Goal: Task Accomplishment & Management: Use online tool/utility

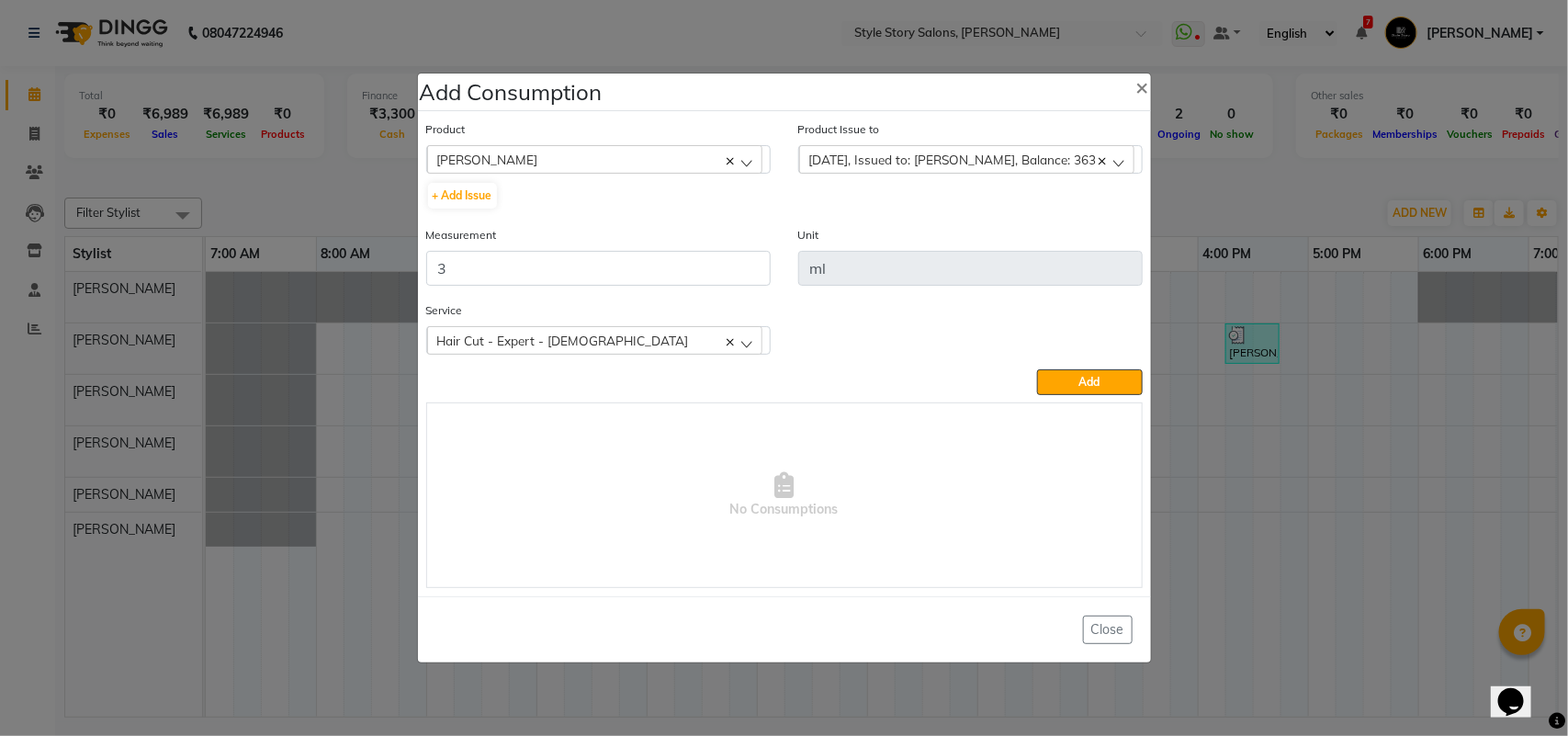
scroll to position [0, 411]
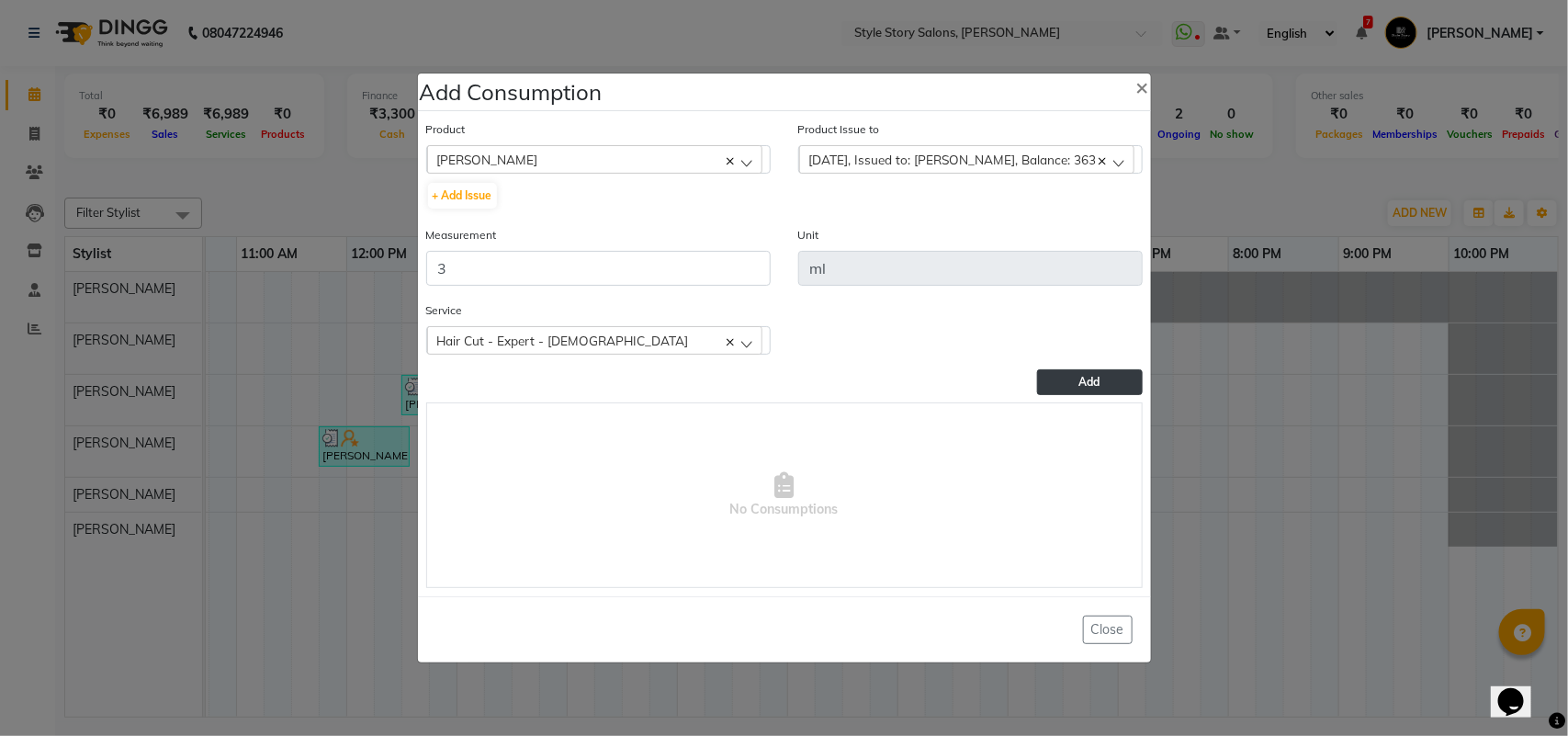
click at [1089, 377] on span "Add" at bounding box center [1091, 382] width 22 height 14
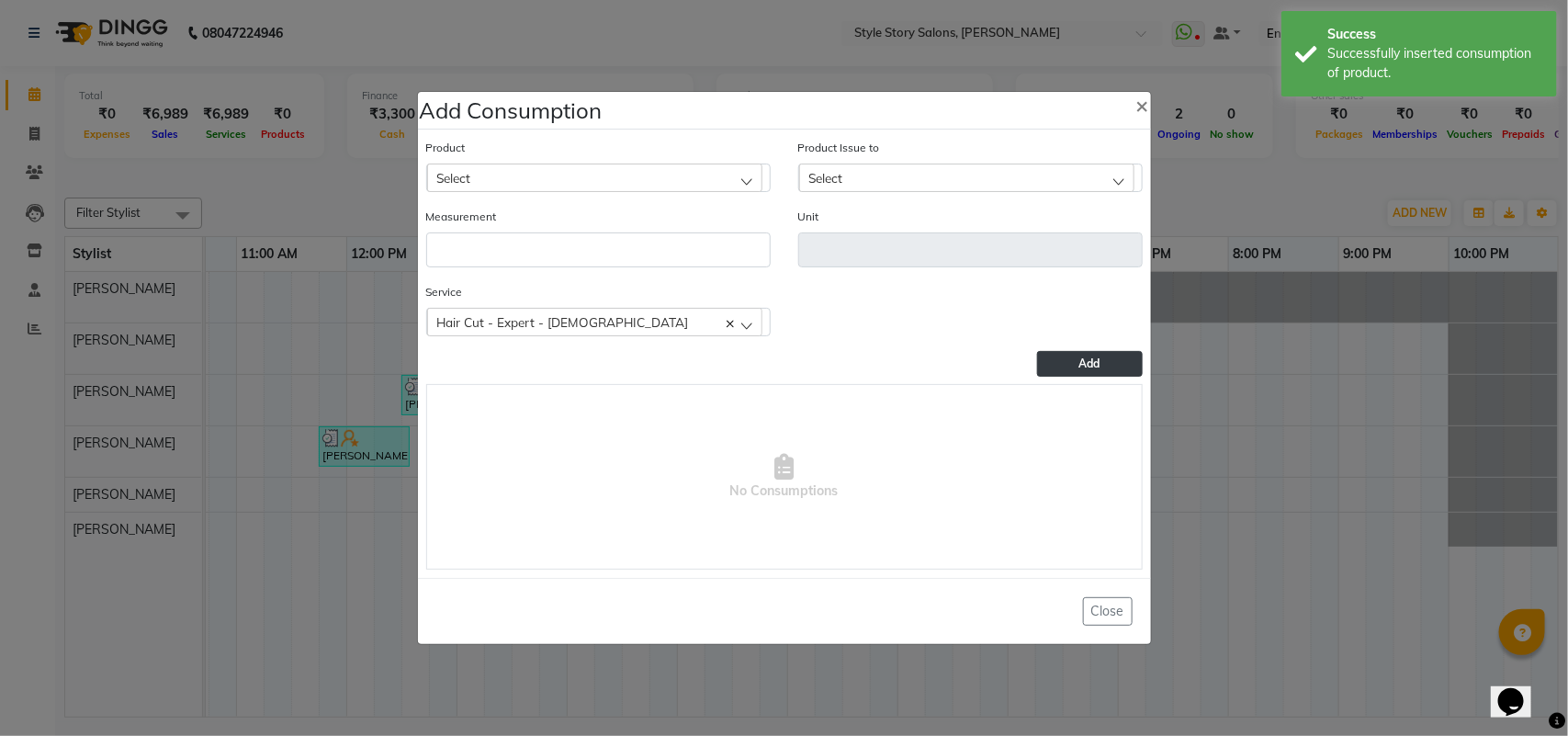
click at [539, 177] on div "Select" at bounding box center [595, 177] width 336 height 27
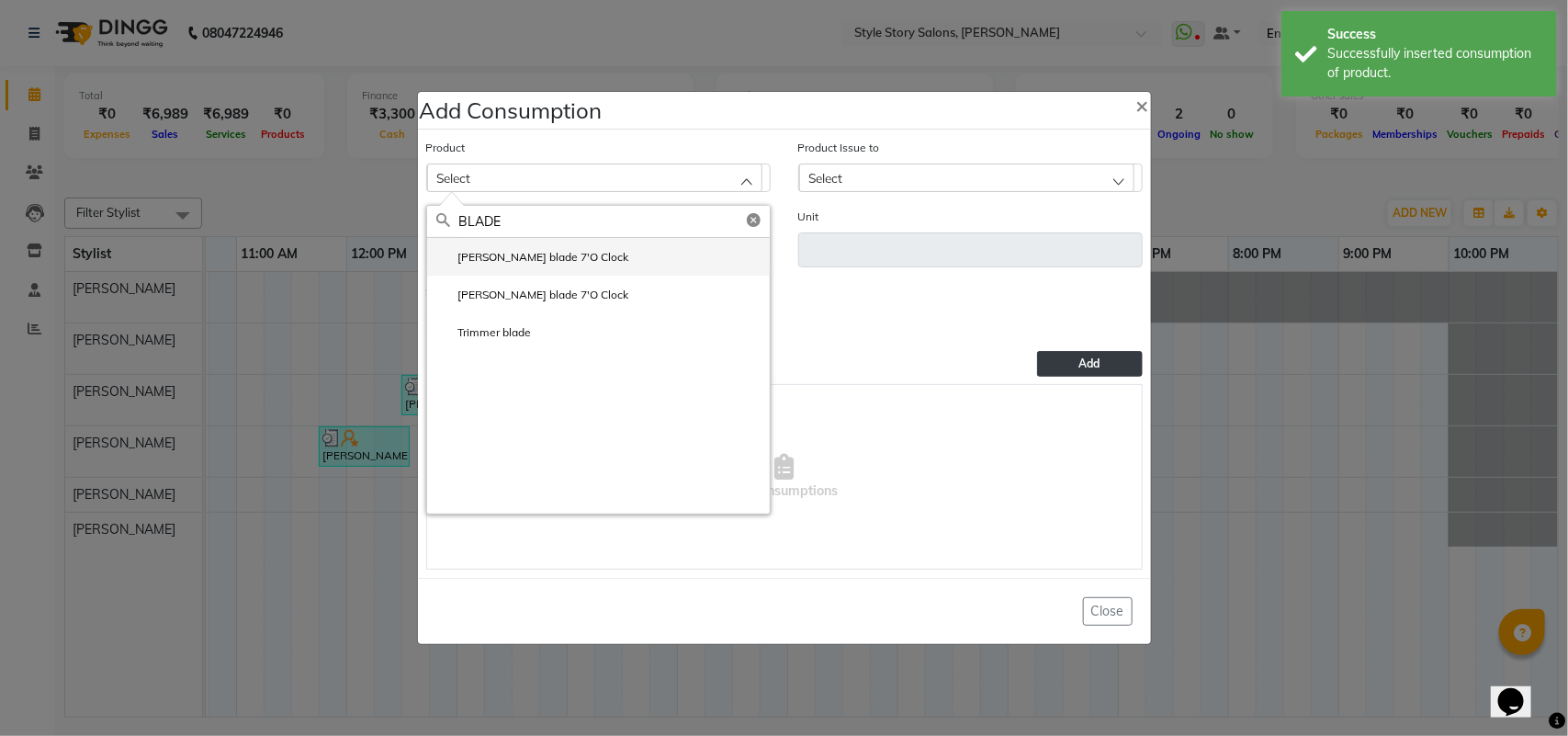
type input "BLADE"
click at [529, 264] on label "Gillette blade 7'O Clock" at bounding box center [532, 257] width 193 height 17
type input "unit"
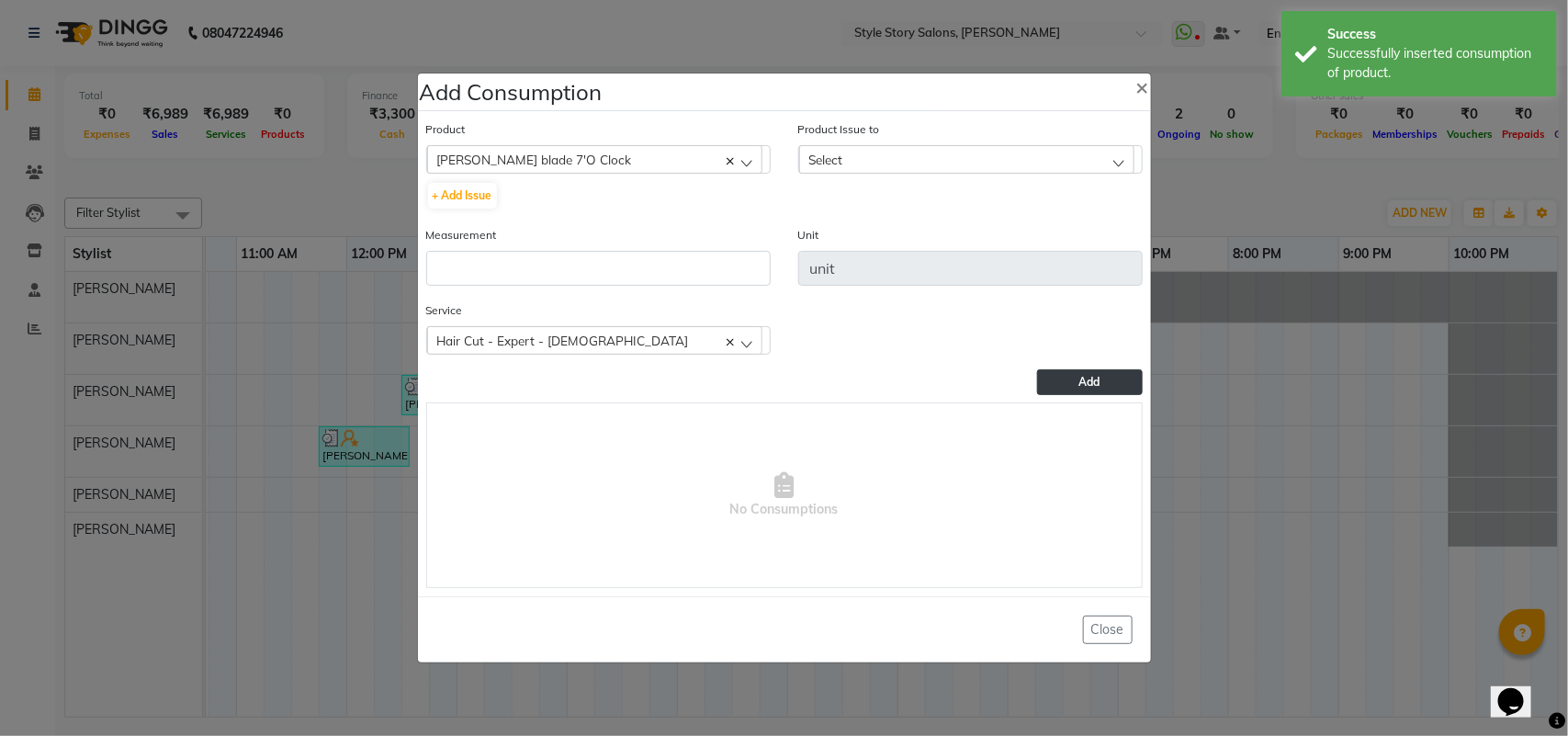
click at [867, 175] on div "Product Issue to Select 2025-10-01, Issued to: Vikas Kumar, Balance: 47.5" at bounding box center [970, 172] width 372 height 106
click at [870, 165] on div "Select" at bounding box center [966, 159] width 336 height 27
click at [877, 240] on label "2025-10-01, Issued to: Vikas Kumar, Balance: 47.5" at bounding box center [948, 239] width 279 height 17
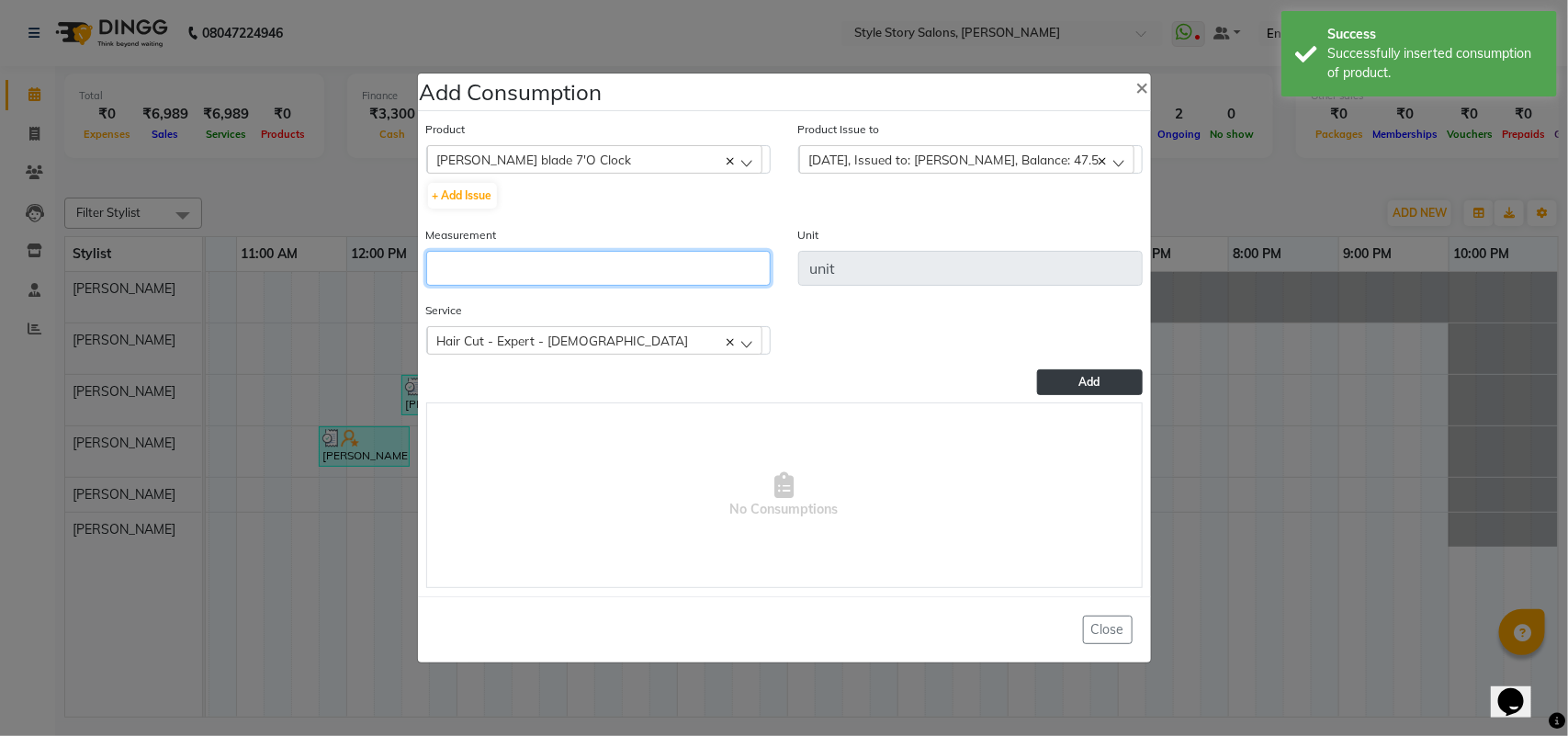
click at [673, 274] on input "number" at bounding box center [599, 268] width 344 height 35
type input "0.5"
click at [1061, 389] on button "Add" at bounding box center [1089, 383] width 105 height 25
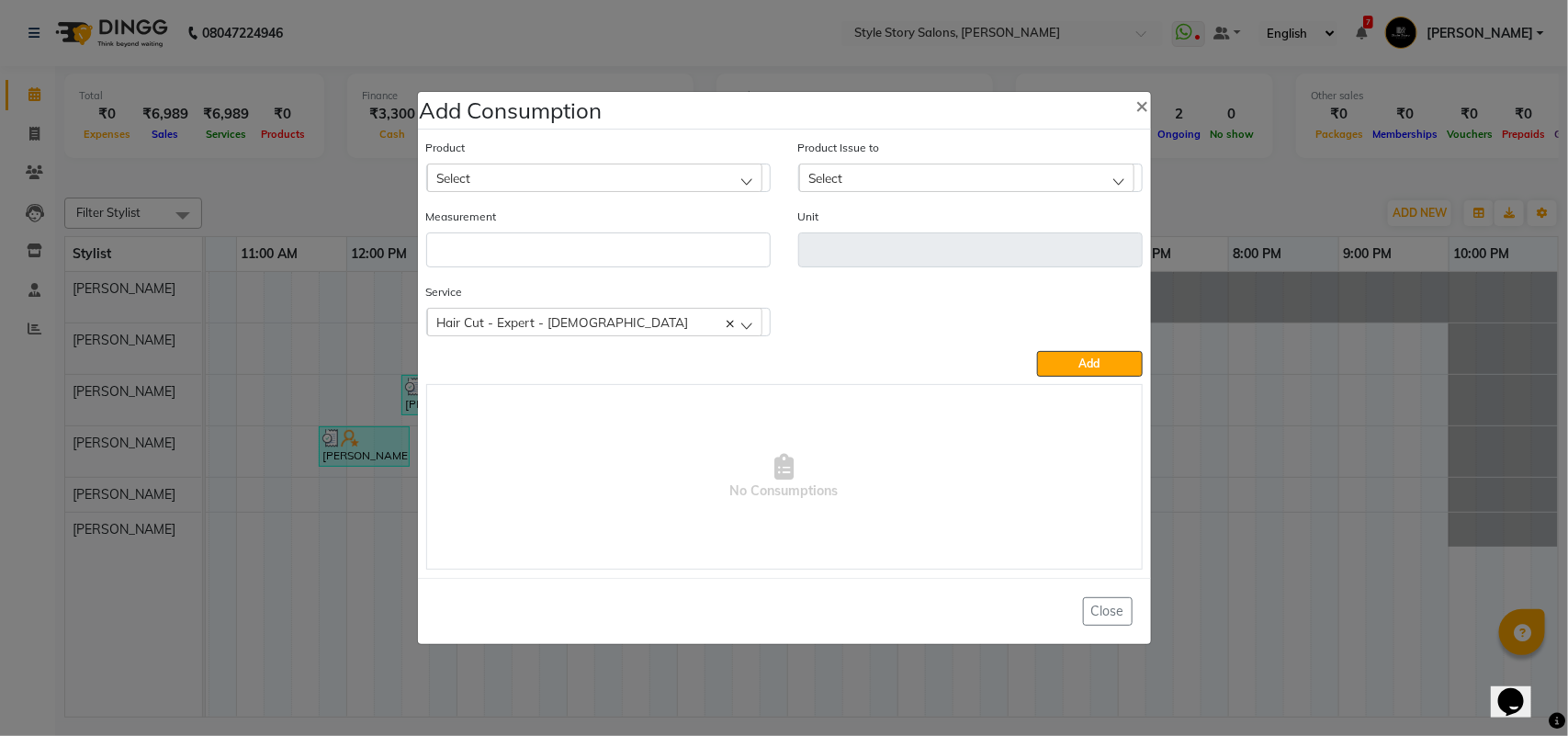
click at [604, 163] on div "Select" at bounding box center [595, 177] width 336 height 27
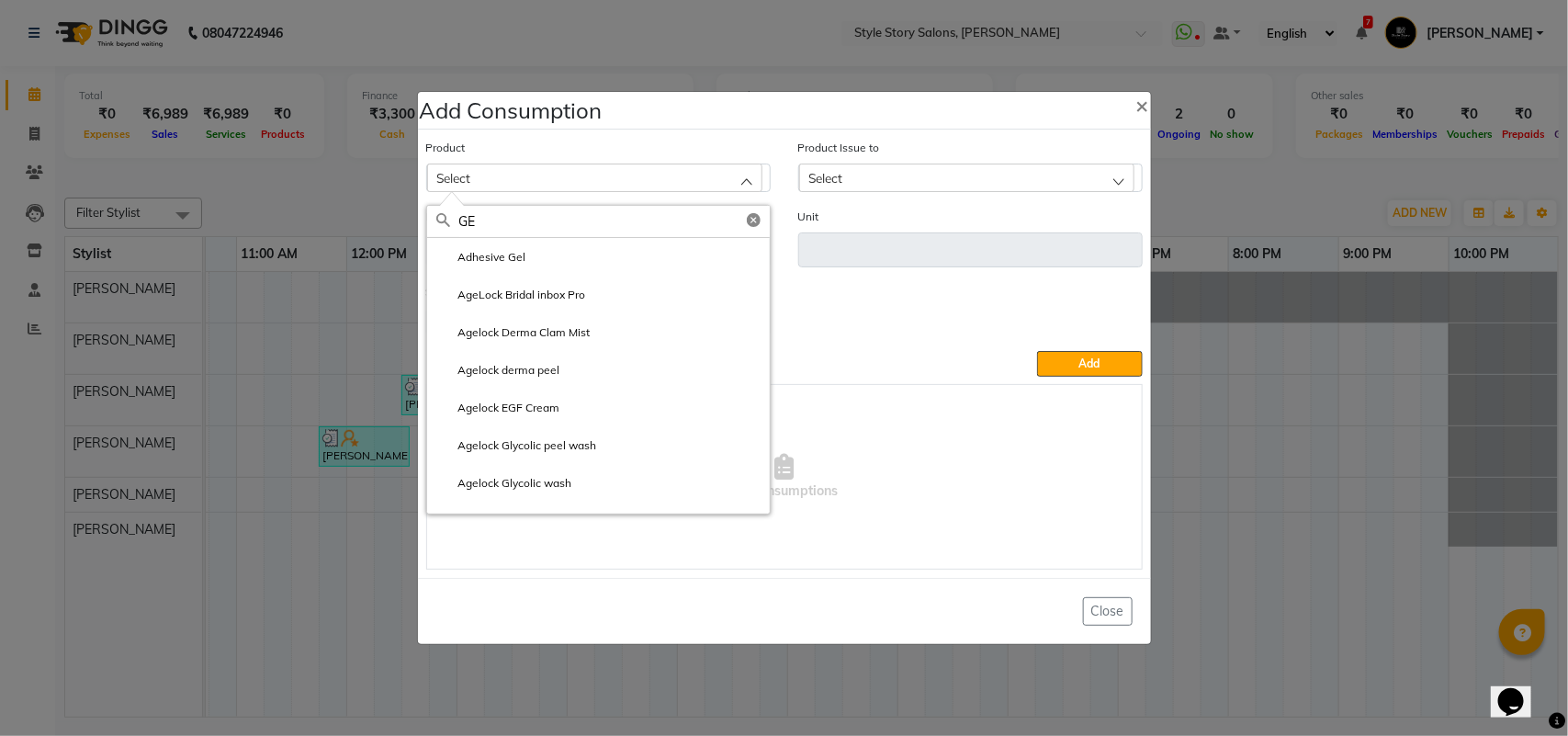
type input "G"
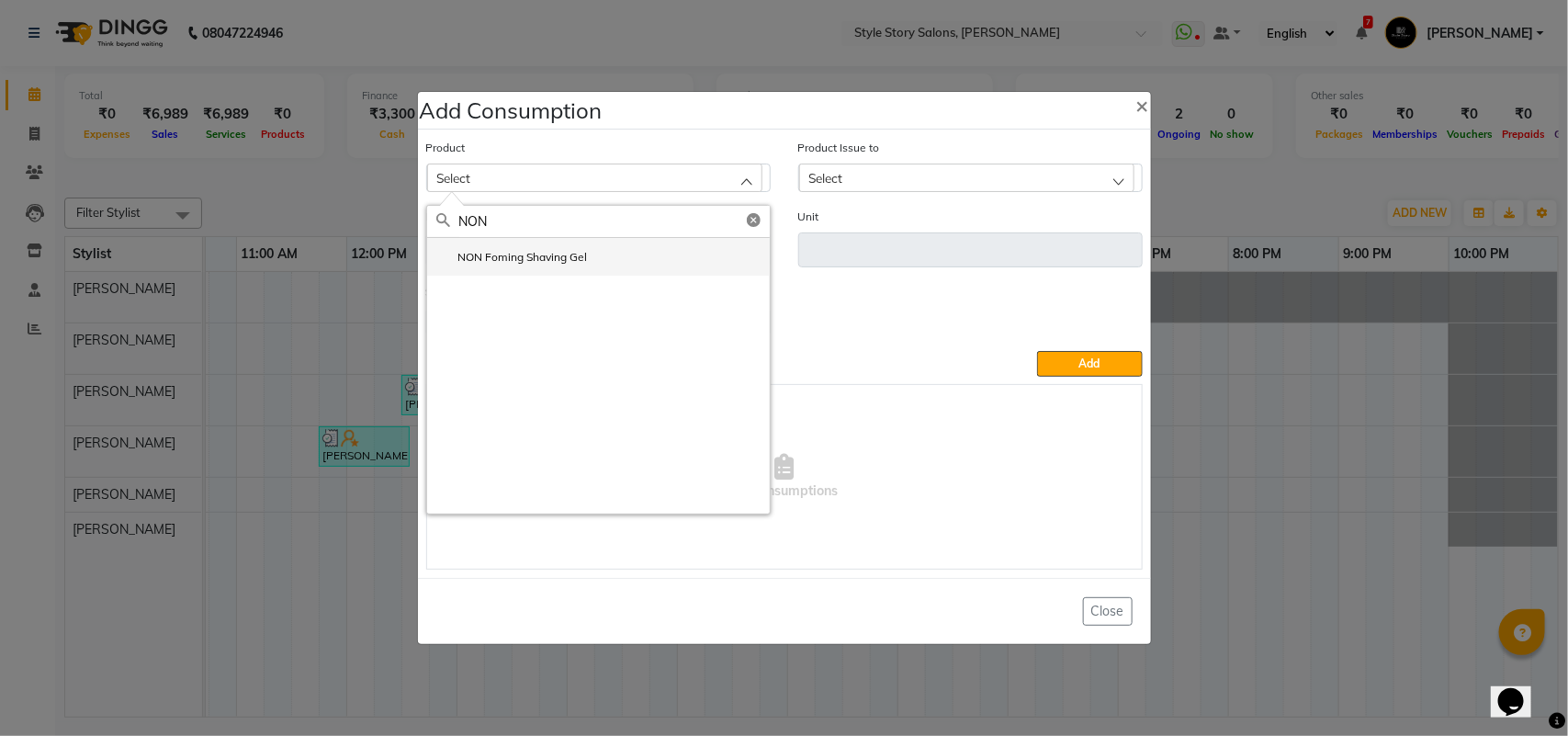
type input "NON"
click at [526, 255] on label "NON Foming Shaving Gel" at bounding box center [512, 257] width 152 height 17
type input "ml"
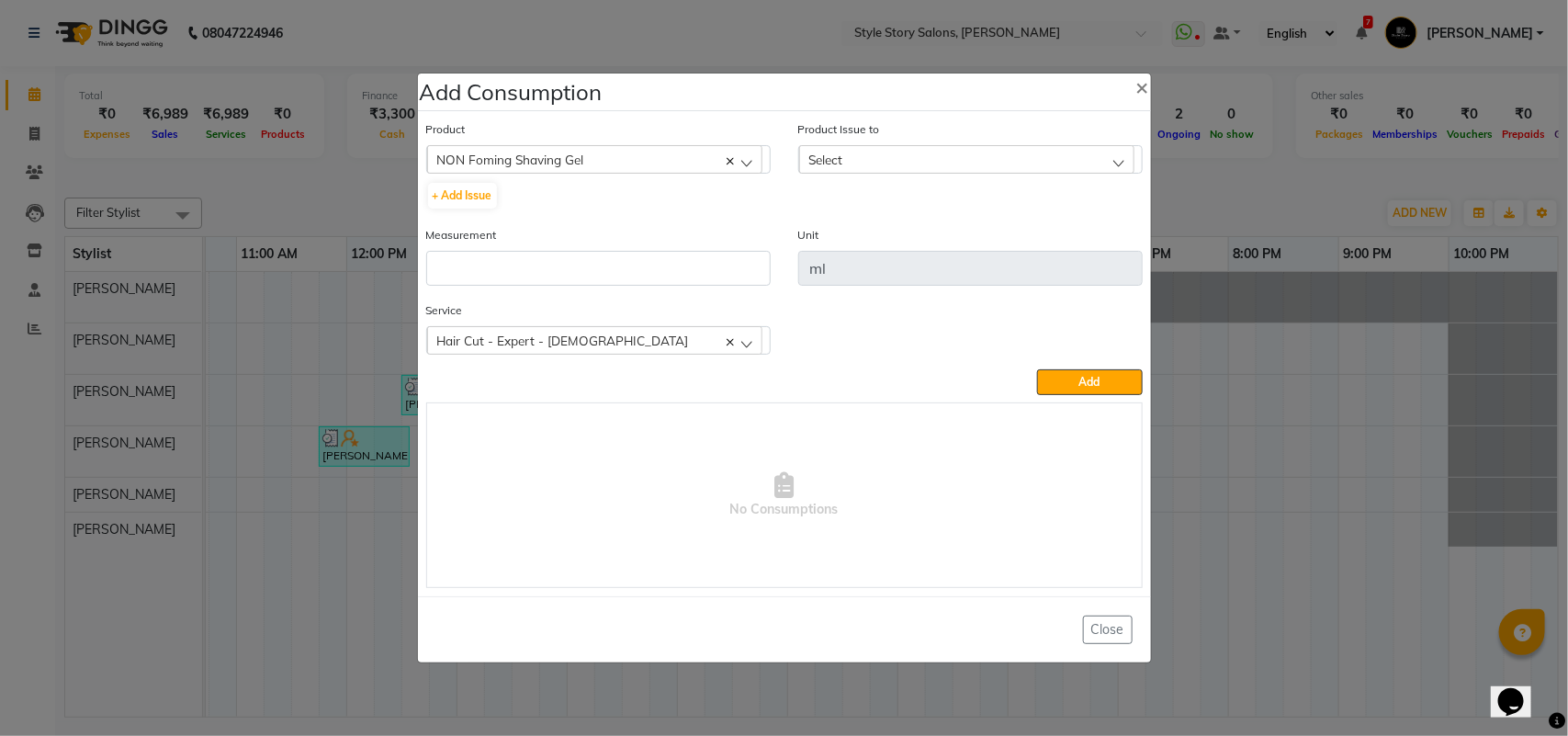
click at [856, 168] on div "Select" at bounding box center [966, 159] width 336 height 27
drag, startPoint x: 843, startPoint y: 235, endPoint x: 705, endPoint y: 254, distance: 139.3
click at [842, 235] on label "2025-09-01, Issued to: Arshad Ansari, Balance: 193" at bounding box center [947, 239] width 276 height 17
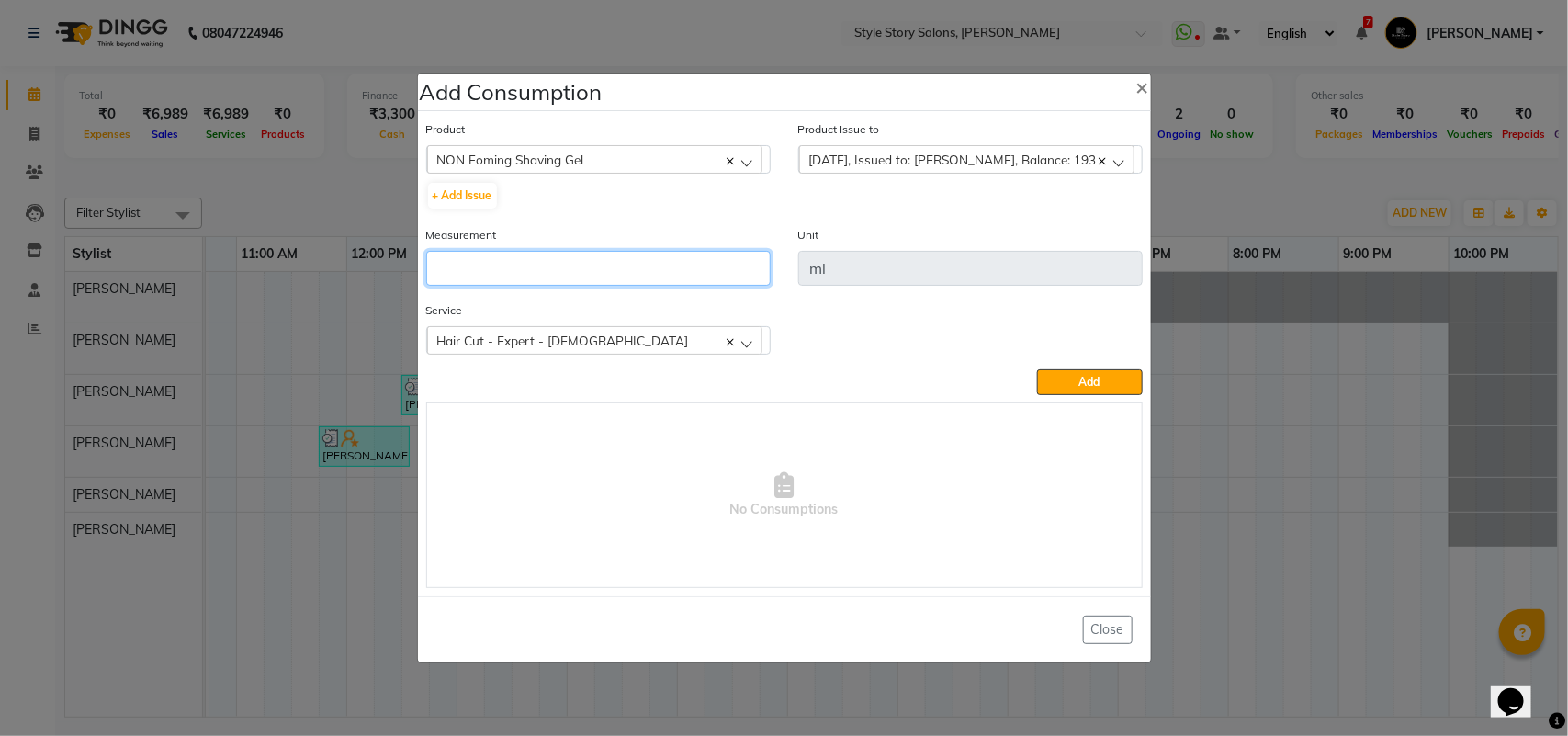
click at [625, 257] on input "number" at bounding box center [599, 268] width 344 height 35
type input "3"
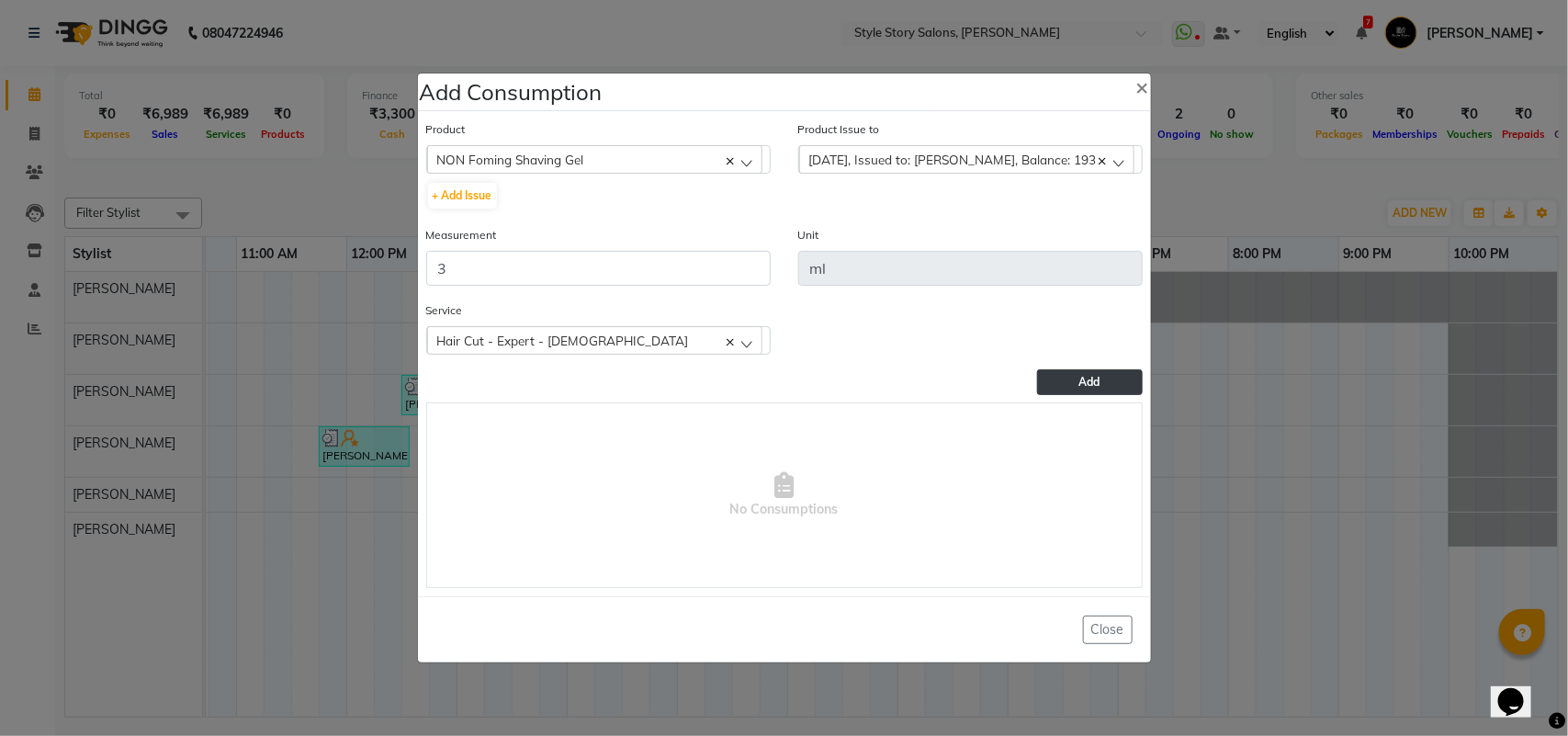
click at [1091, 386] on span "Add" at bounding box center [1091, 382] width 22 height 14
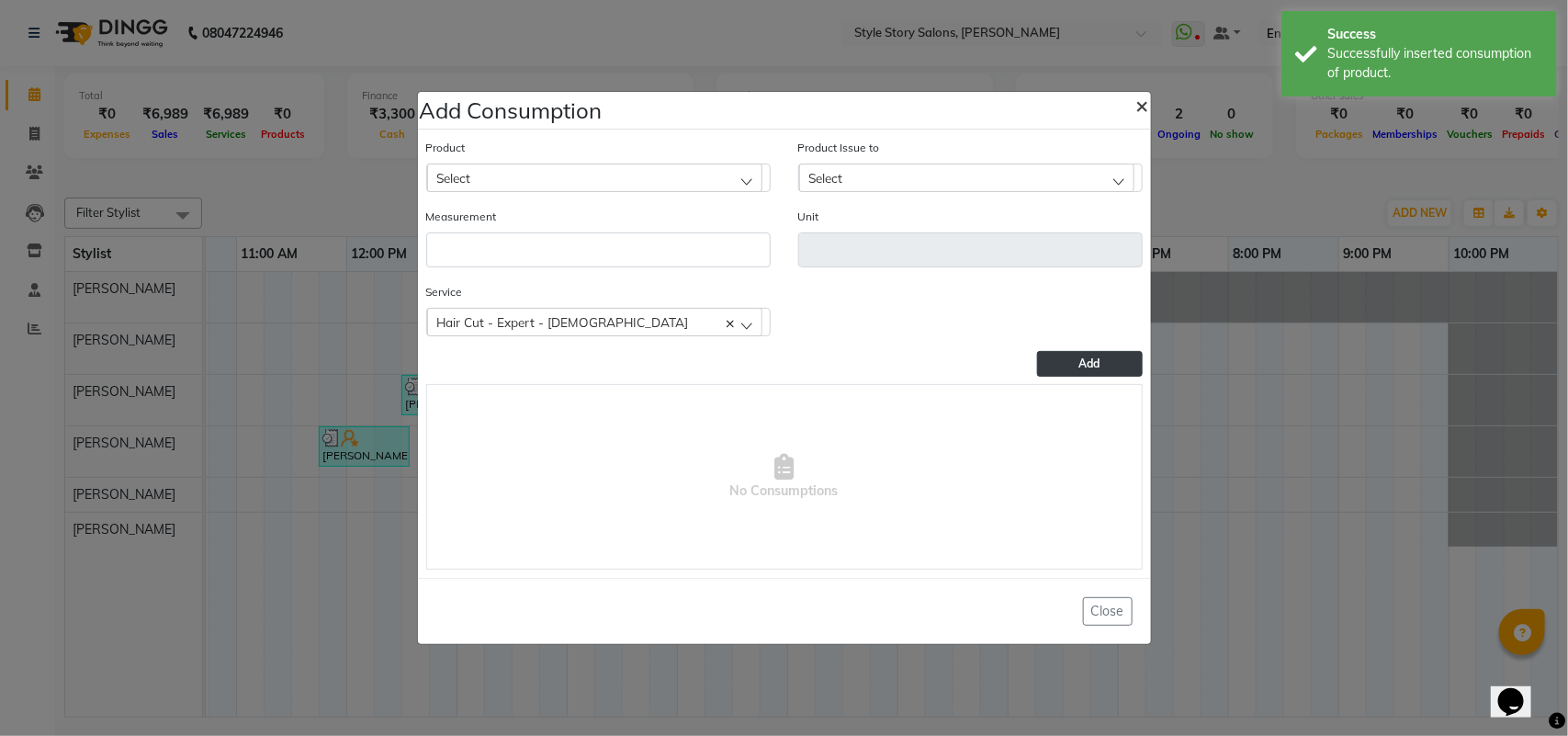
click at [1138, 98] on span "×" at bounding box center [1142, 105] width 13 height 27
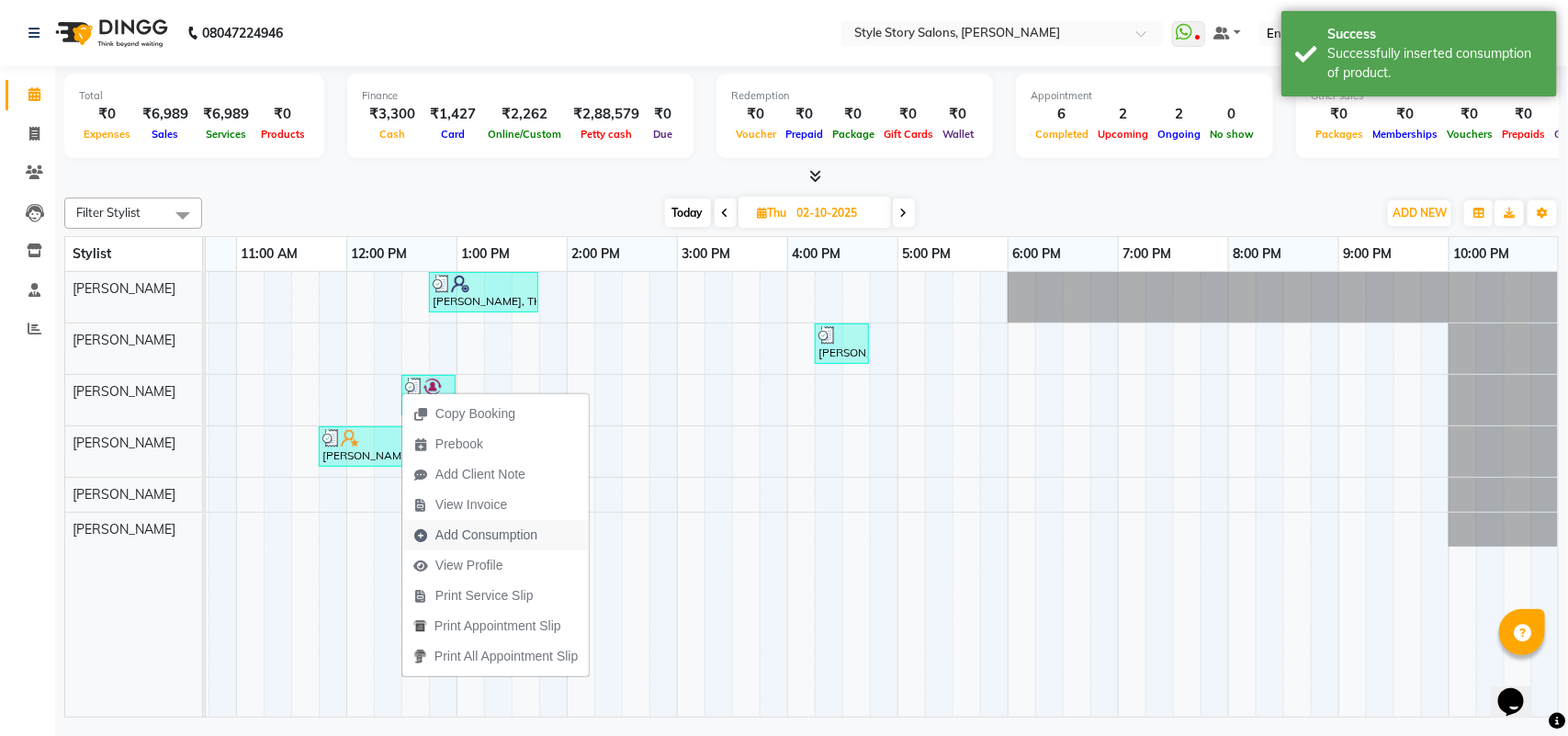
click at [497, 533] on span "Add Consumption" at bounding box center [486, 535] width 102 height 20
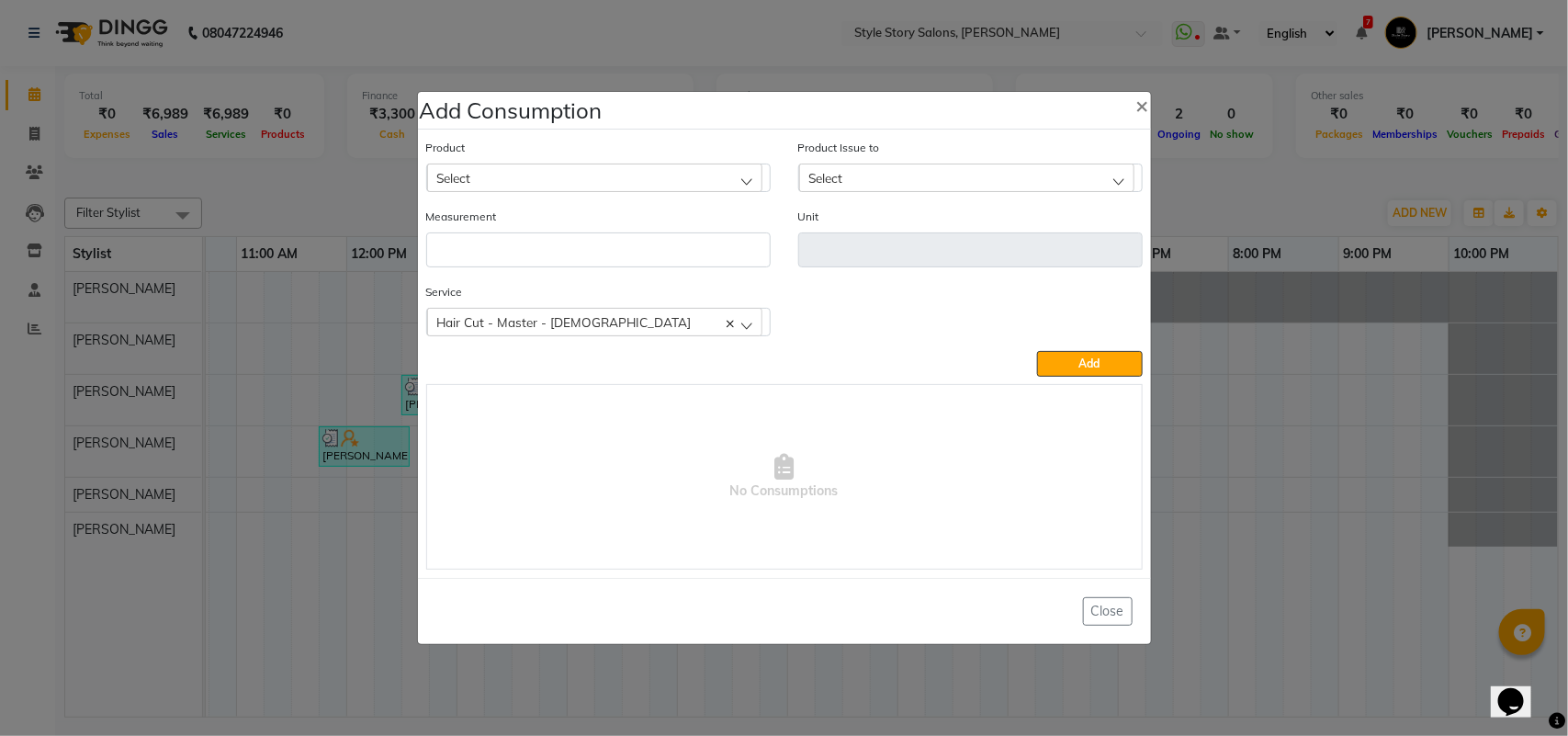
click at [526, 173] on div "Select" at bounding box center [595, 177] width 336 height 27
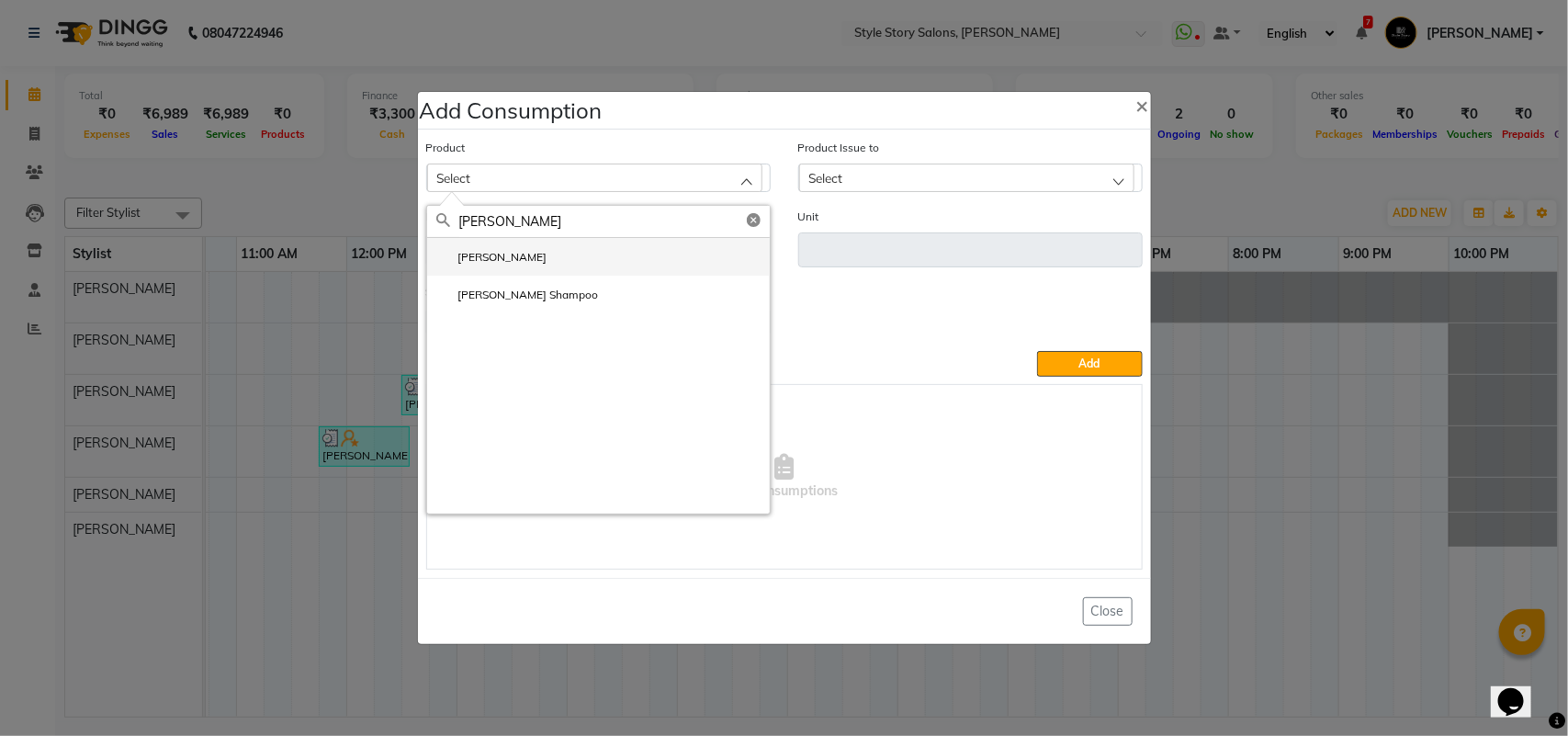
type input "NYLE"
click at [470, 254] on label "Nyle" at bounding box center [492, 257] width 112 height 17
type input "ml"
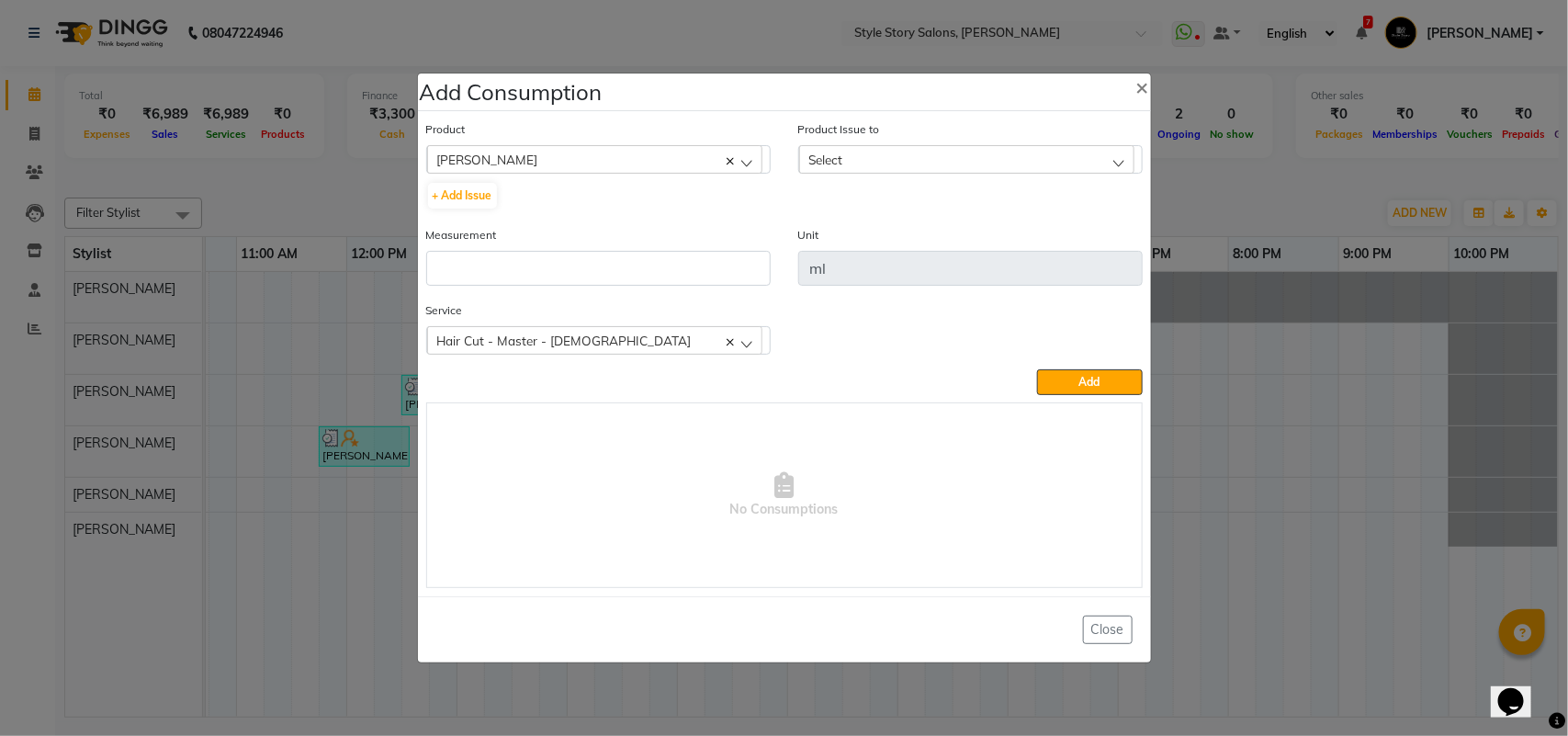
click at [839, 143] on div "Product Issue to Select 2025-09-20, Issued to: Ritesh Shrivas, Balance: 360" at bounding box center [970, 146] width 344 height 54
click at [836, 163] on span "Select" at bounding box center [826, 160] width 34 height 16
click at [871, 239] on label "2025-09-20, Issued to: Ritesh Shrivas, Balance: 360" at bounding box center [947, 239] width 276 height 17
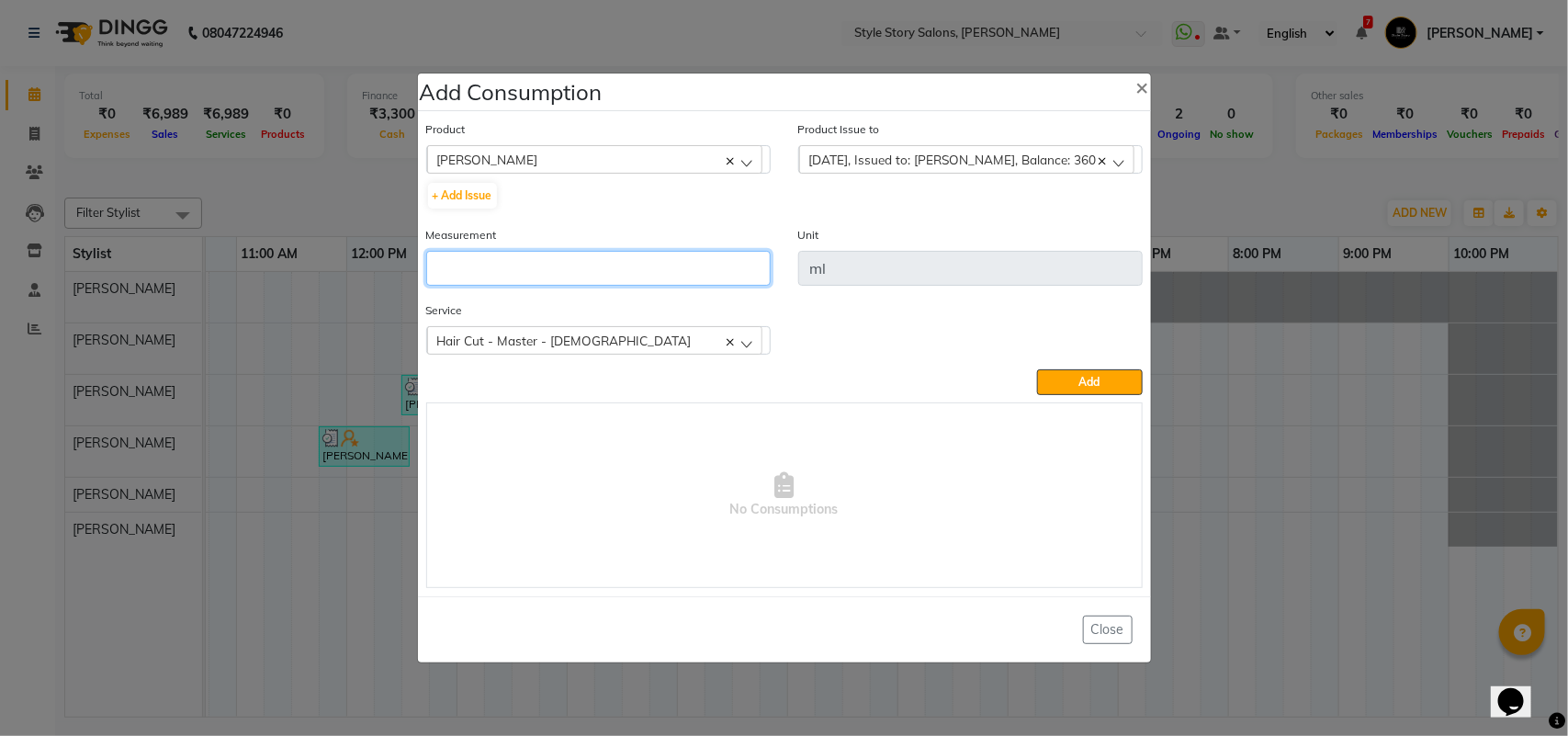
click at [627, 272] on input "number" at bounding box center [599, 268] width 344 height 35
type input "10"
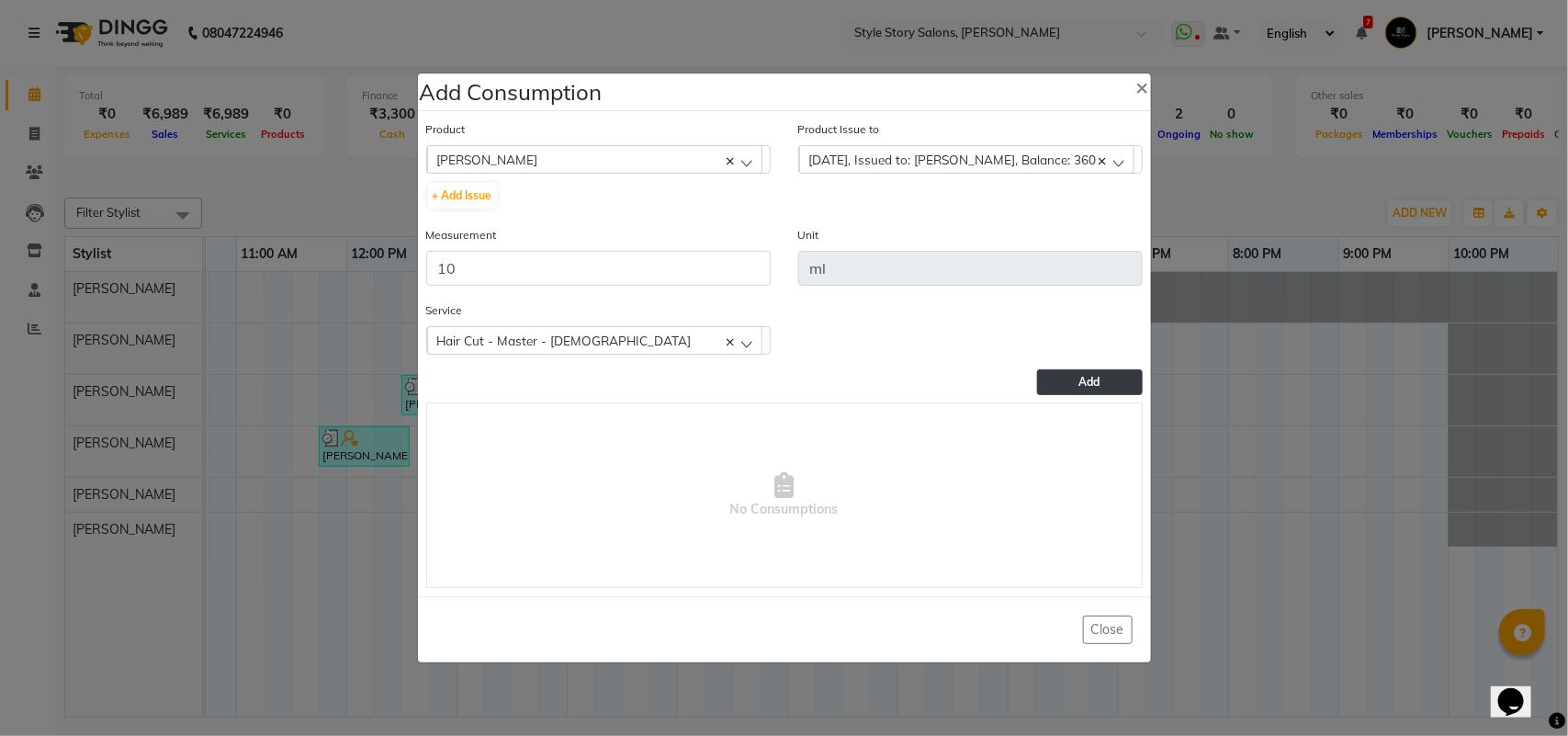
click at [1121, 378] on button "Add" at bounding box center [1089, 383] width 105 height 25
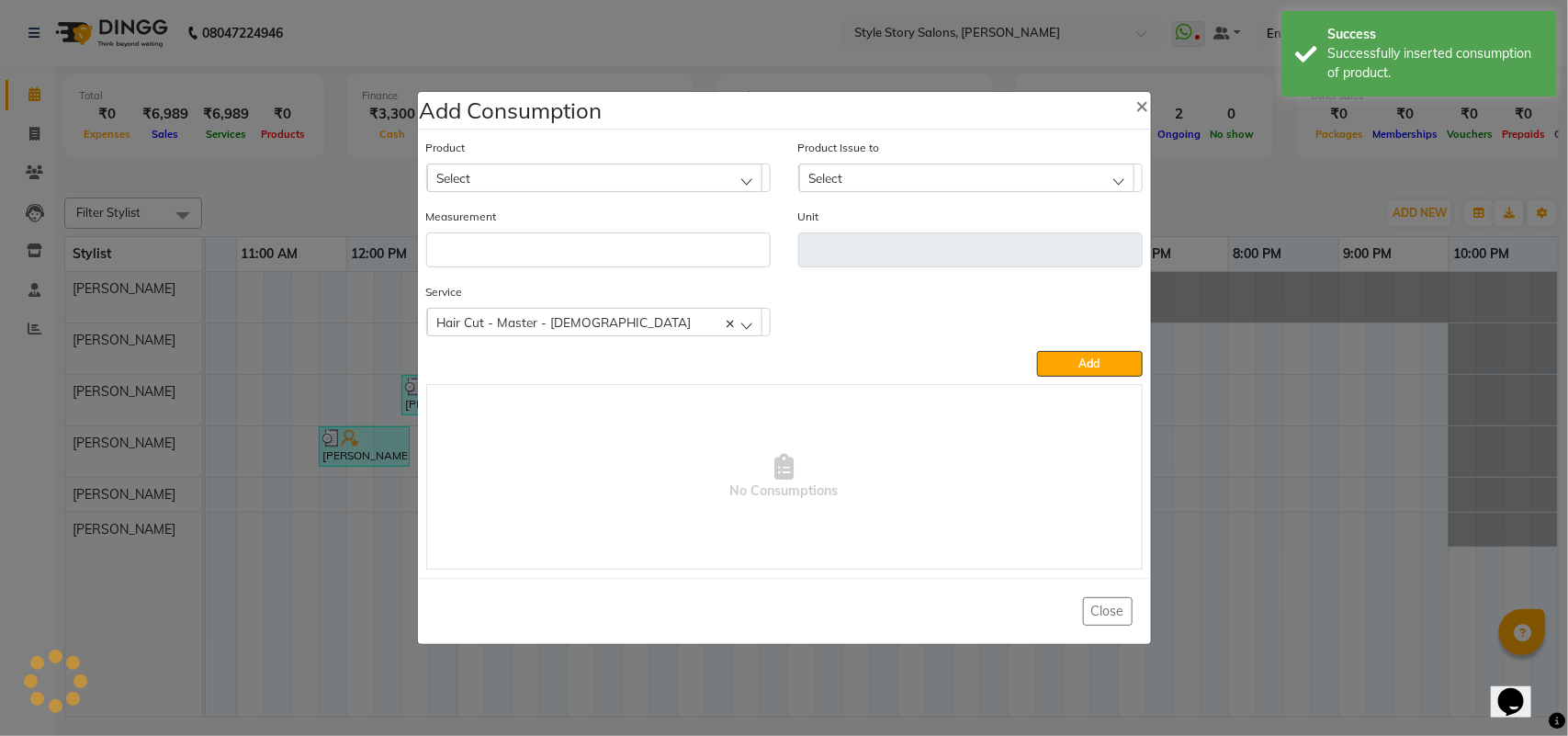
click at [534, 159] on div "Product Select Absolut Repair Molecular mask" at bounding box center [599, 164] width 344 height 54
click at [533, 168] on div "Select" at bounding box center [595, 177] width 336 height 27
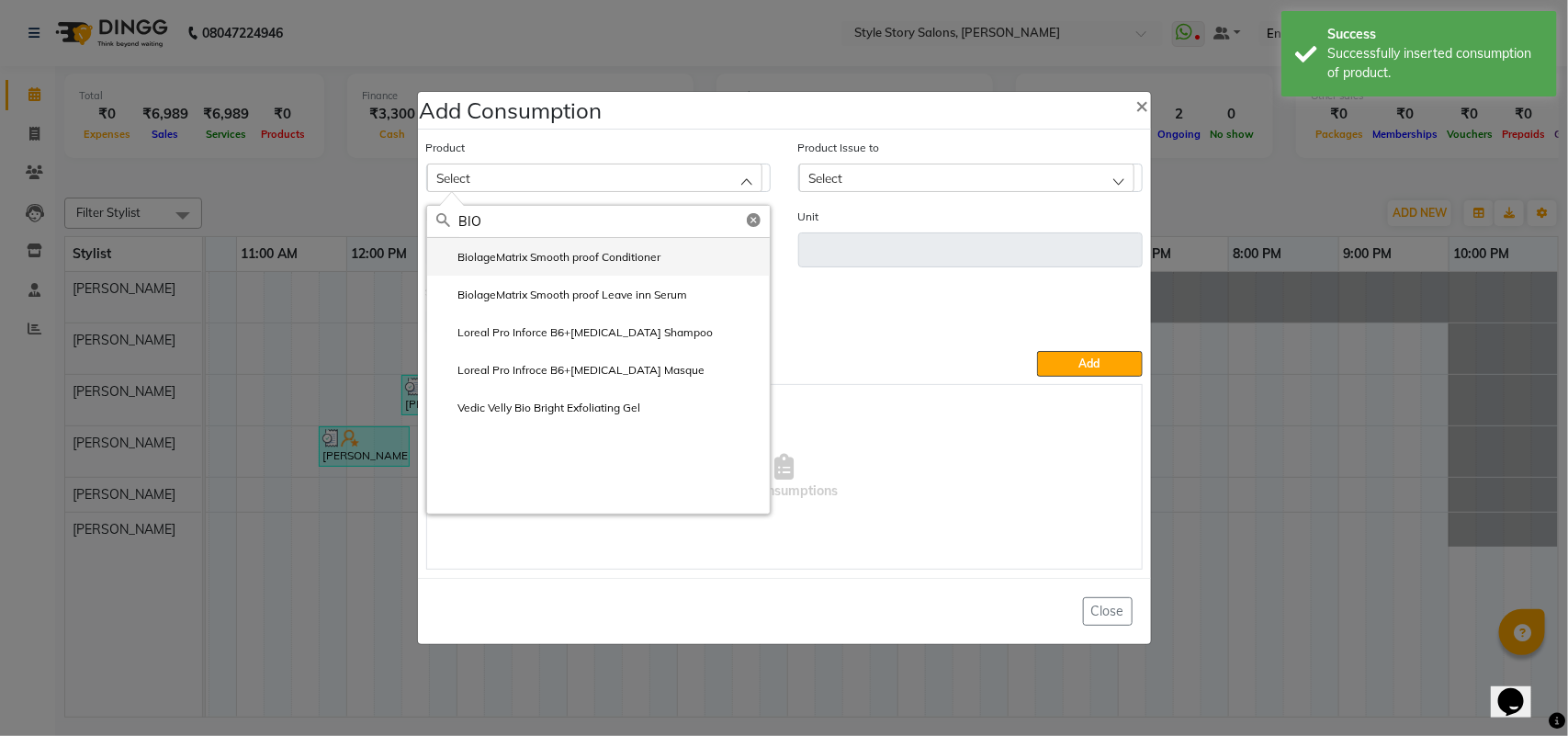
type input "BIO"
click at [539, 250] on label "BiolageMatrix Smooth proof Conditioner" at bounding box center [549, 257] width 225 height 17
type input "ml"
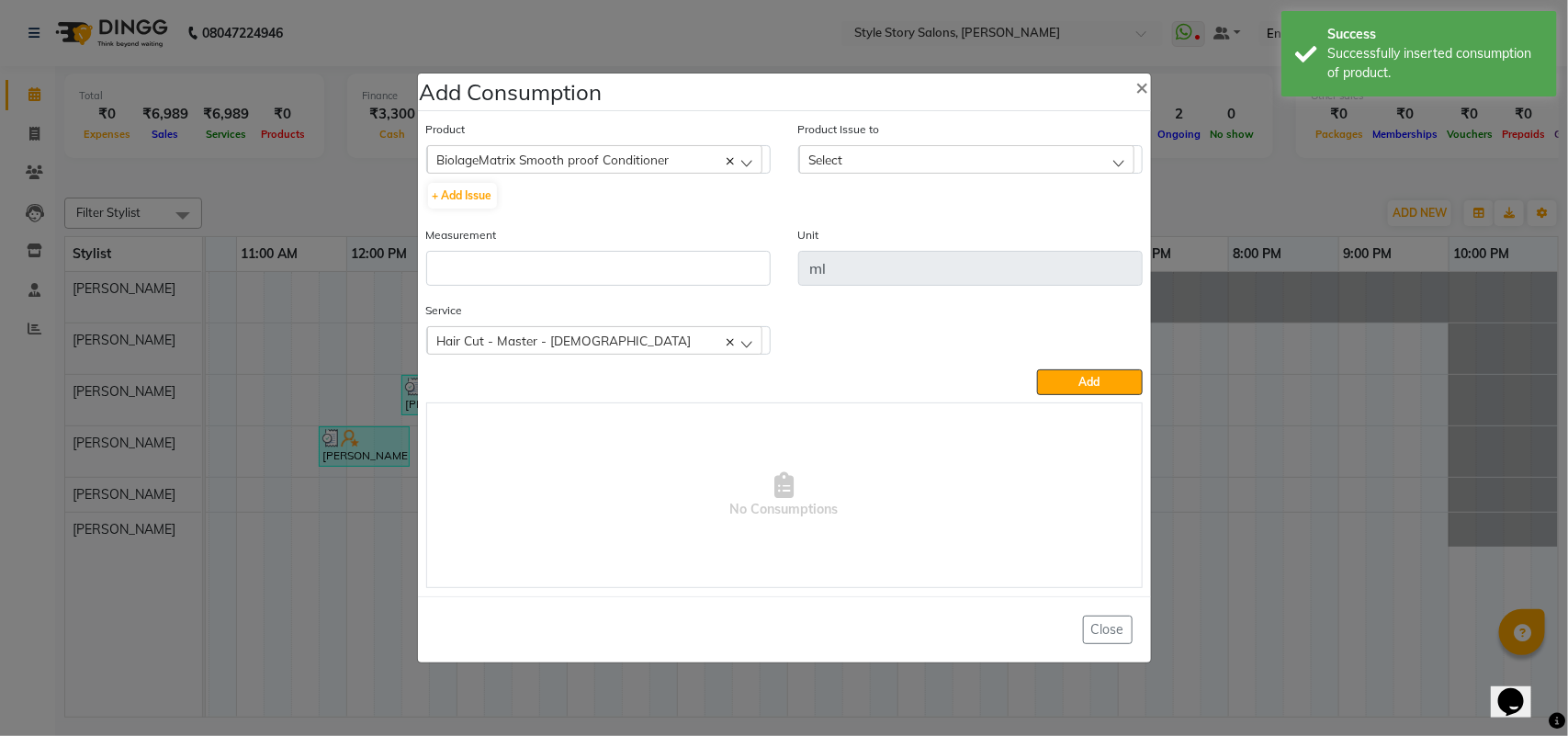
click at [952, 158] on div "Select" at bounding box center [966, 159] width 336 height 27
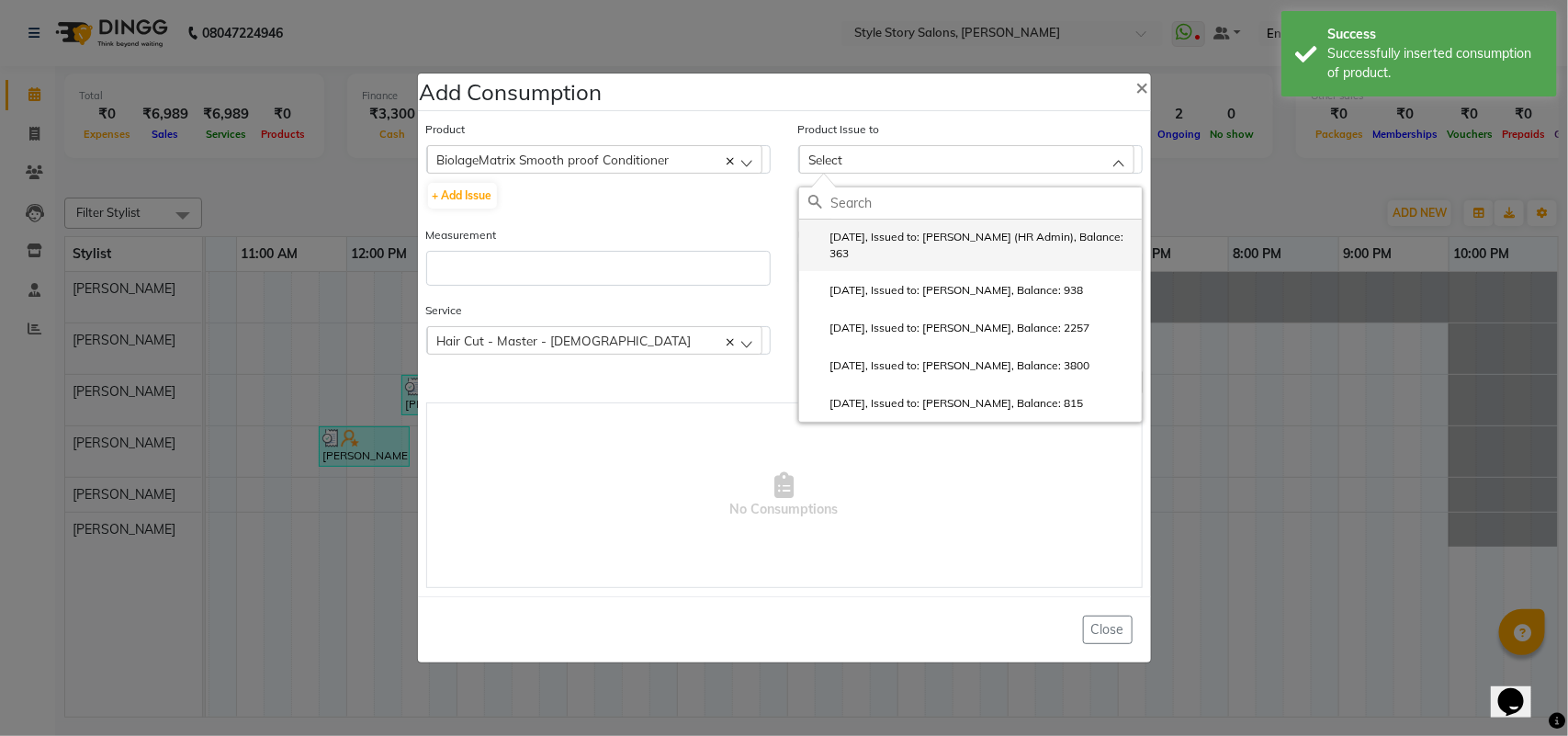
click at [924, 245] on label "2025-09-04, Issued to: Nilofar Ali (HR Admin), Balance: 363" at bounding box center [971, 246] width 325 height 33
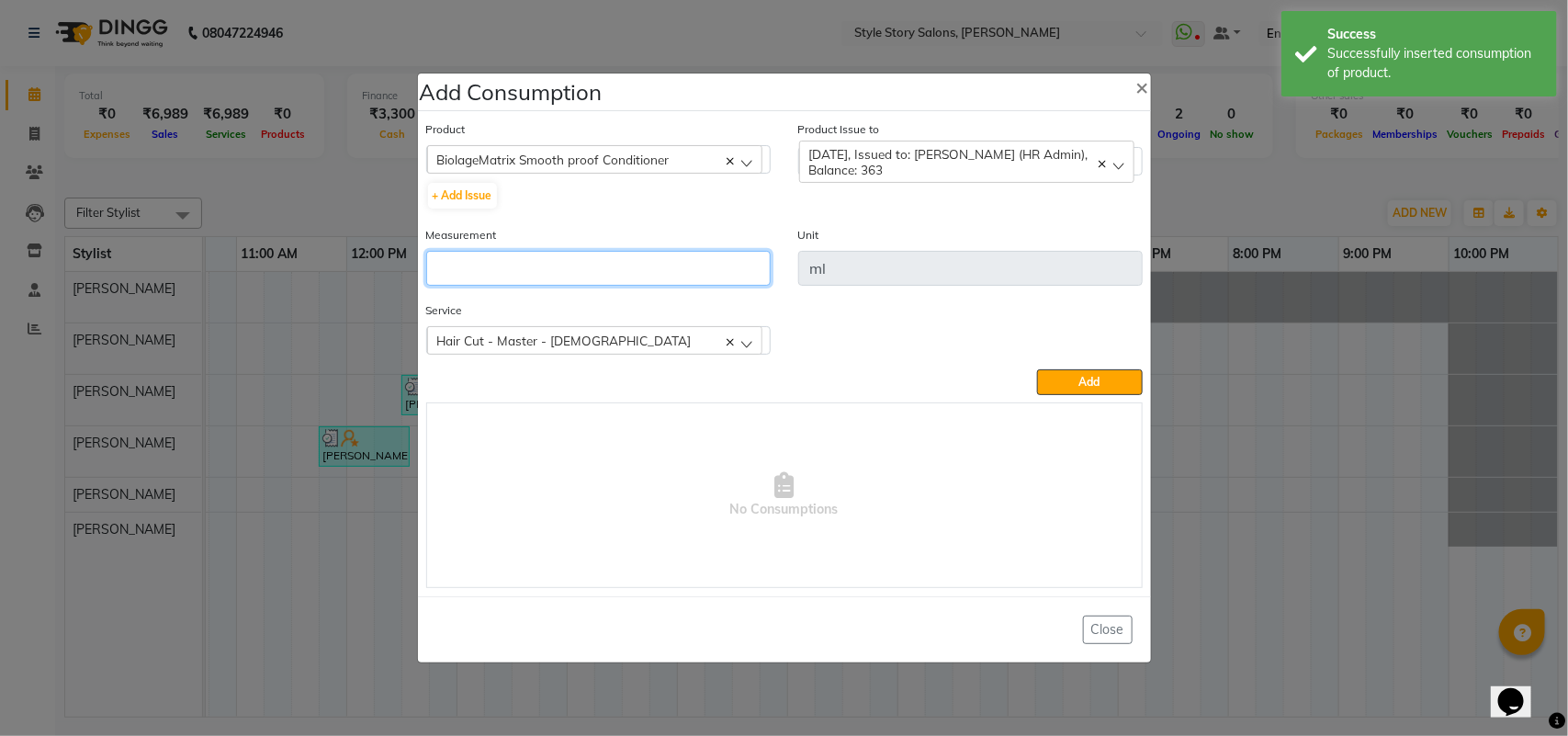
click at [560, 268] on input "number" at bounding box center [599, 268] width 344 height 35
type input "5"
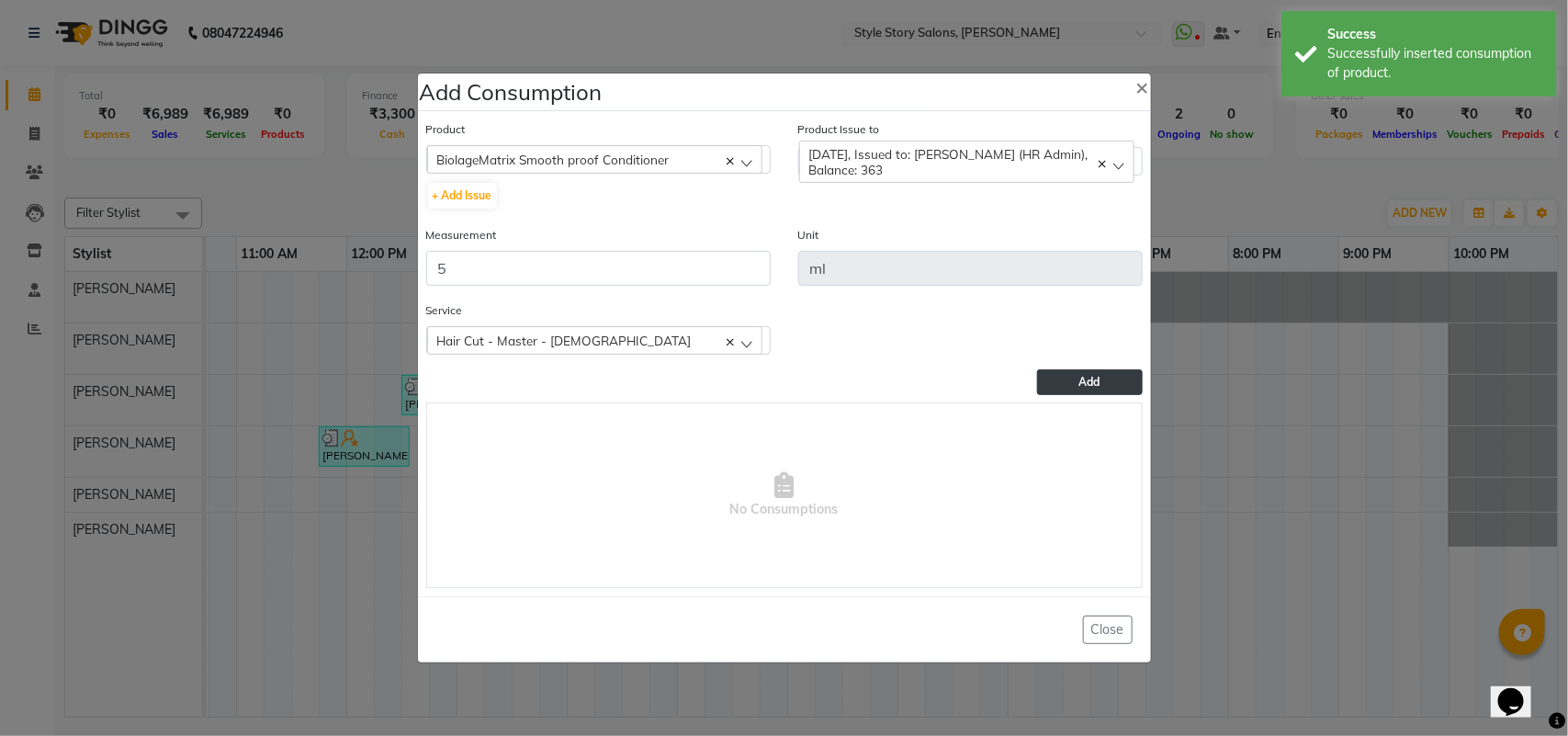
click at [1108, 383] on button "Add" at bounding box center [1089, 383] width 105 height 25
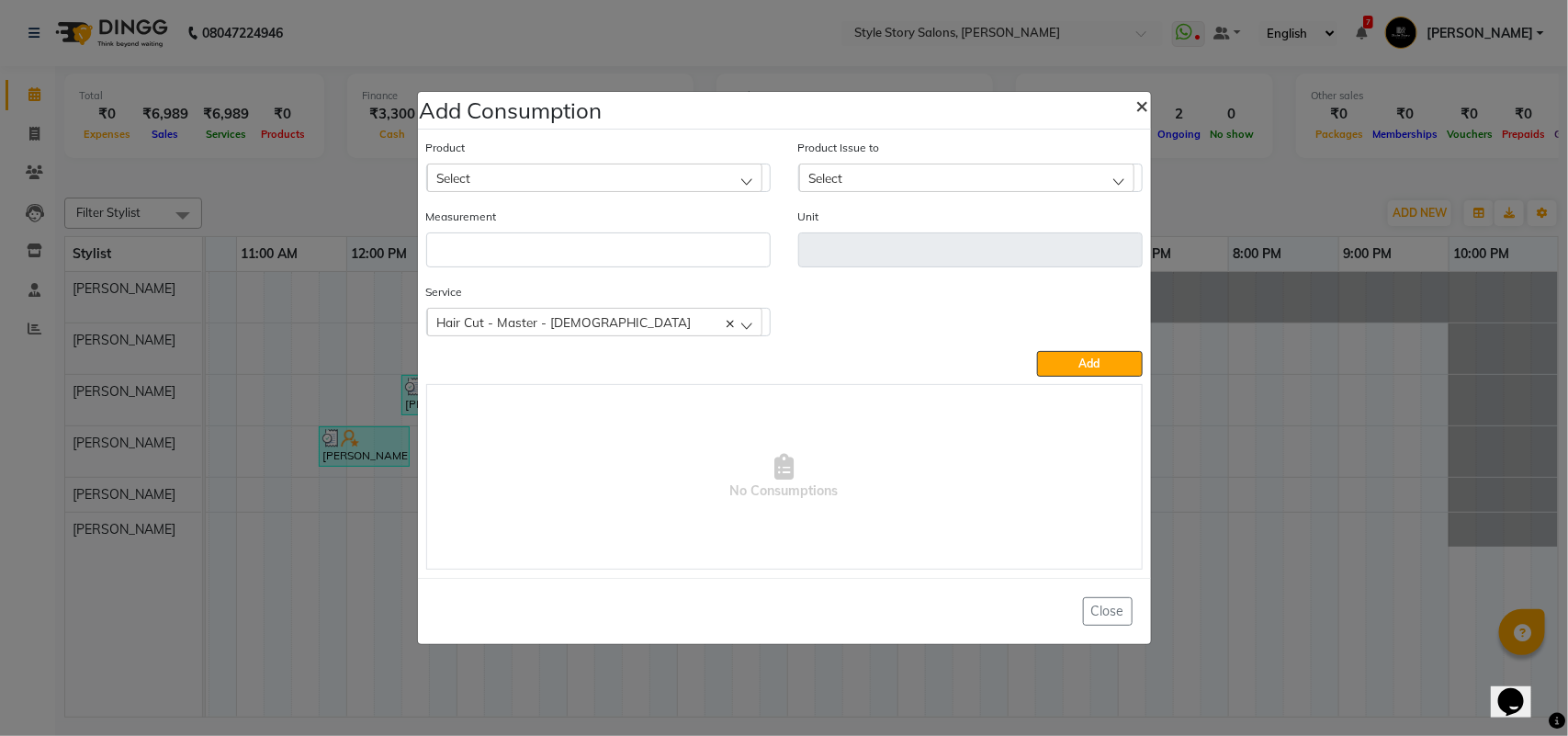
click at [1140, 108] on span "×" at bounding box center [1142, 105] width 13 height 27
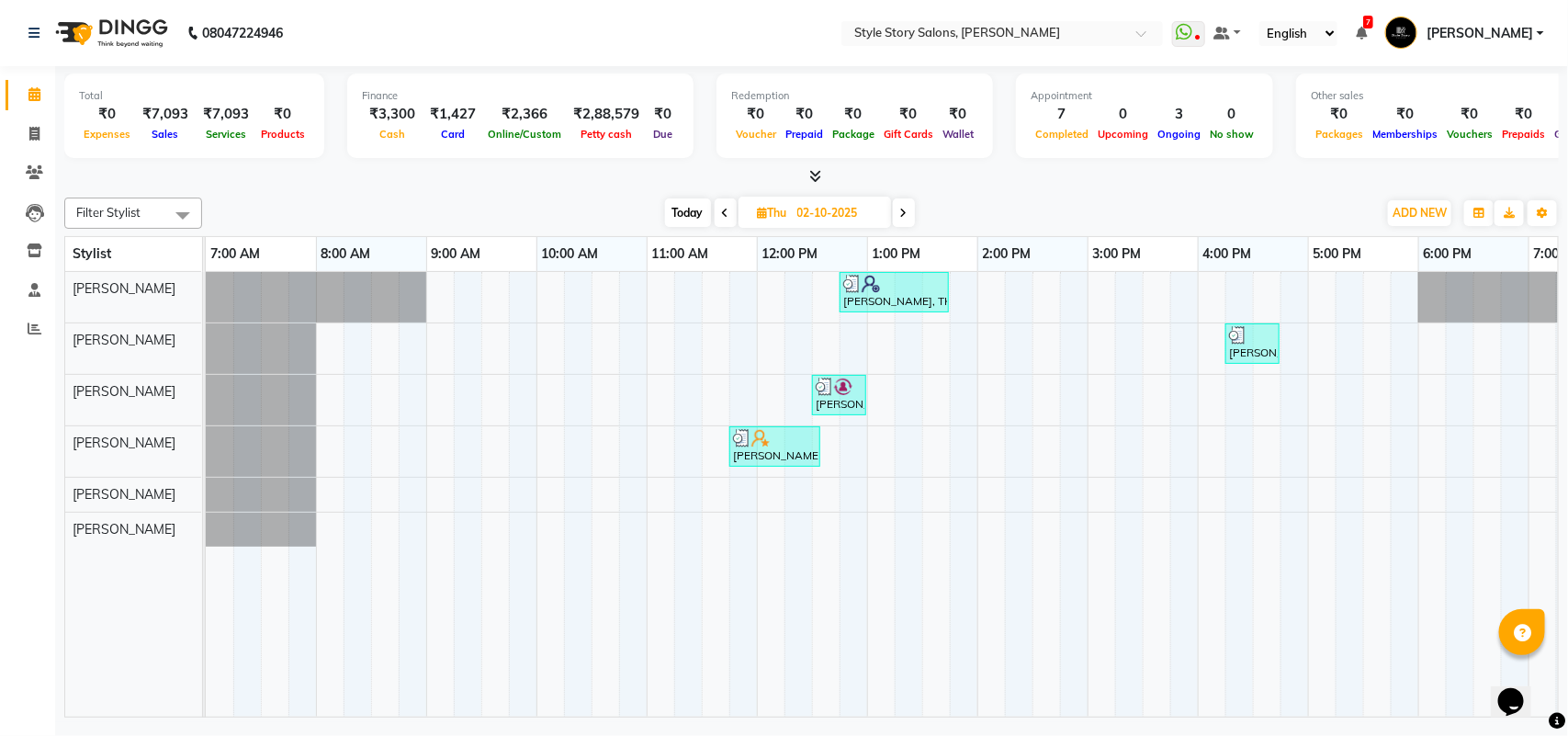
click at [677, 211] on span "Today" at bounding box center [688, 212] width 46 height 28
type input "03-10-2025"
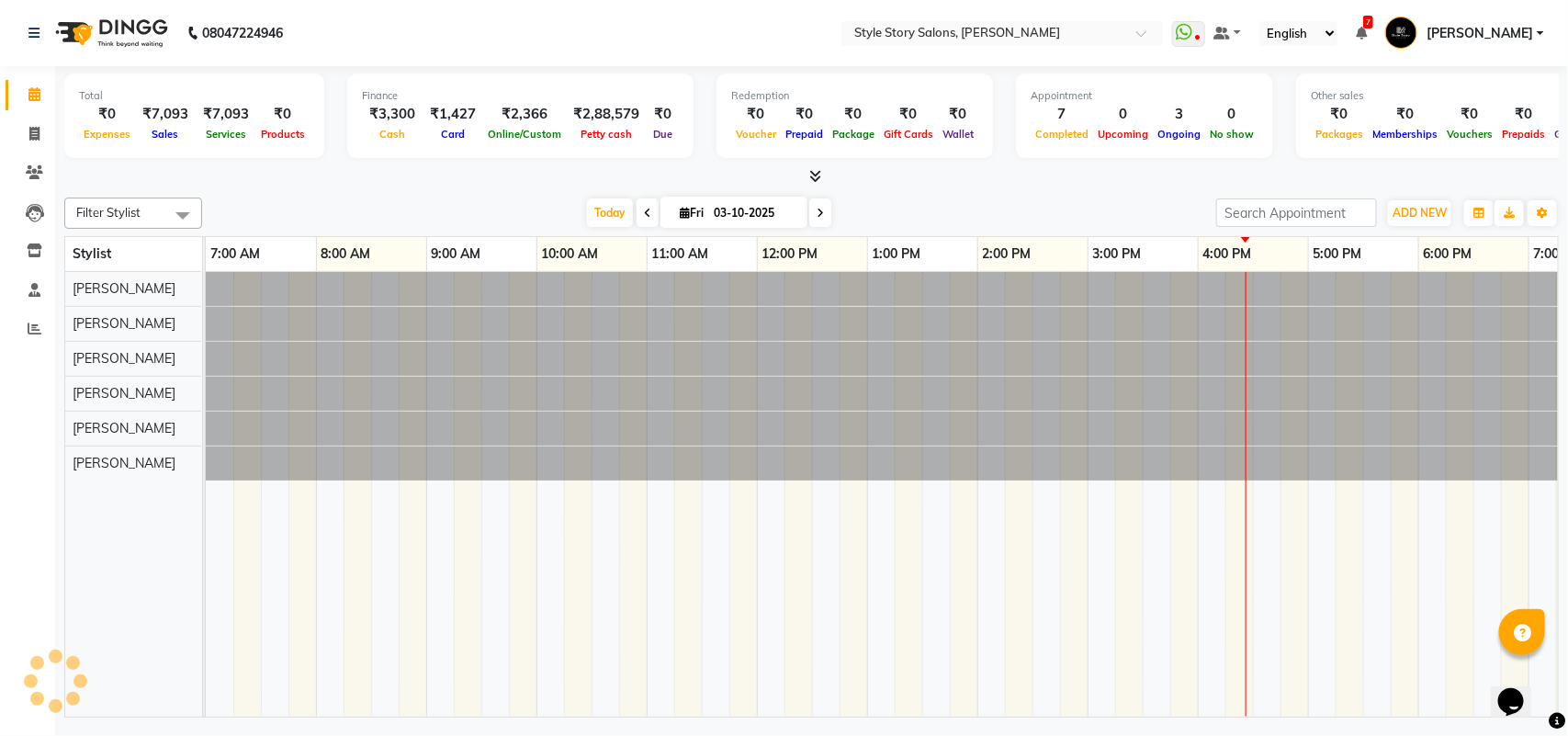
scroll to position [0, 411]
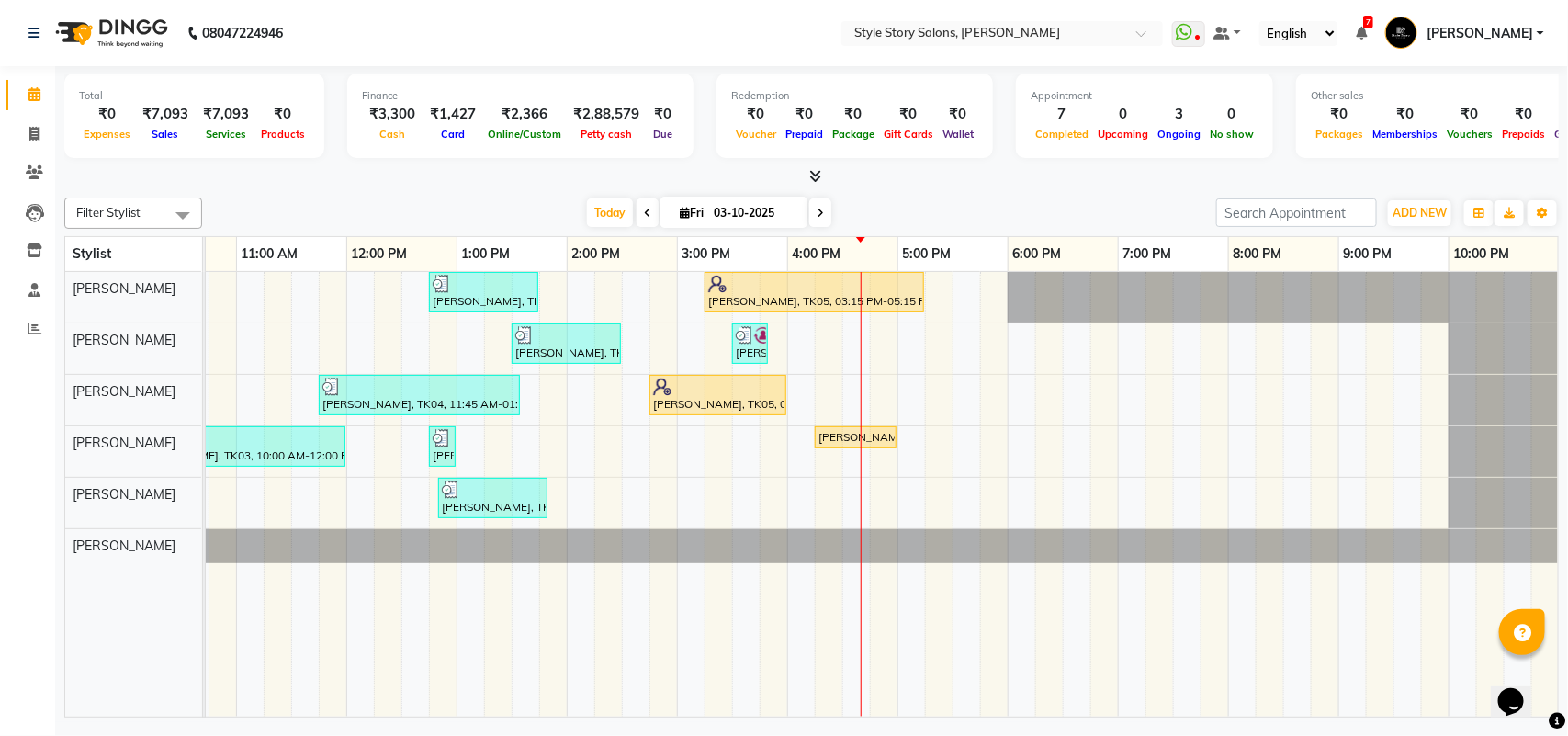
click at [729, 222] on input "03-10-2025" at bounding box center [754, 213] width 92 height 27
select select "10"
select select "2025"
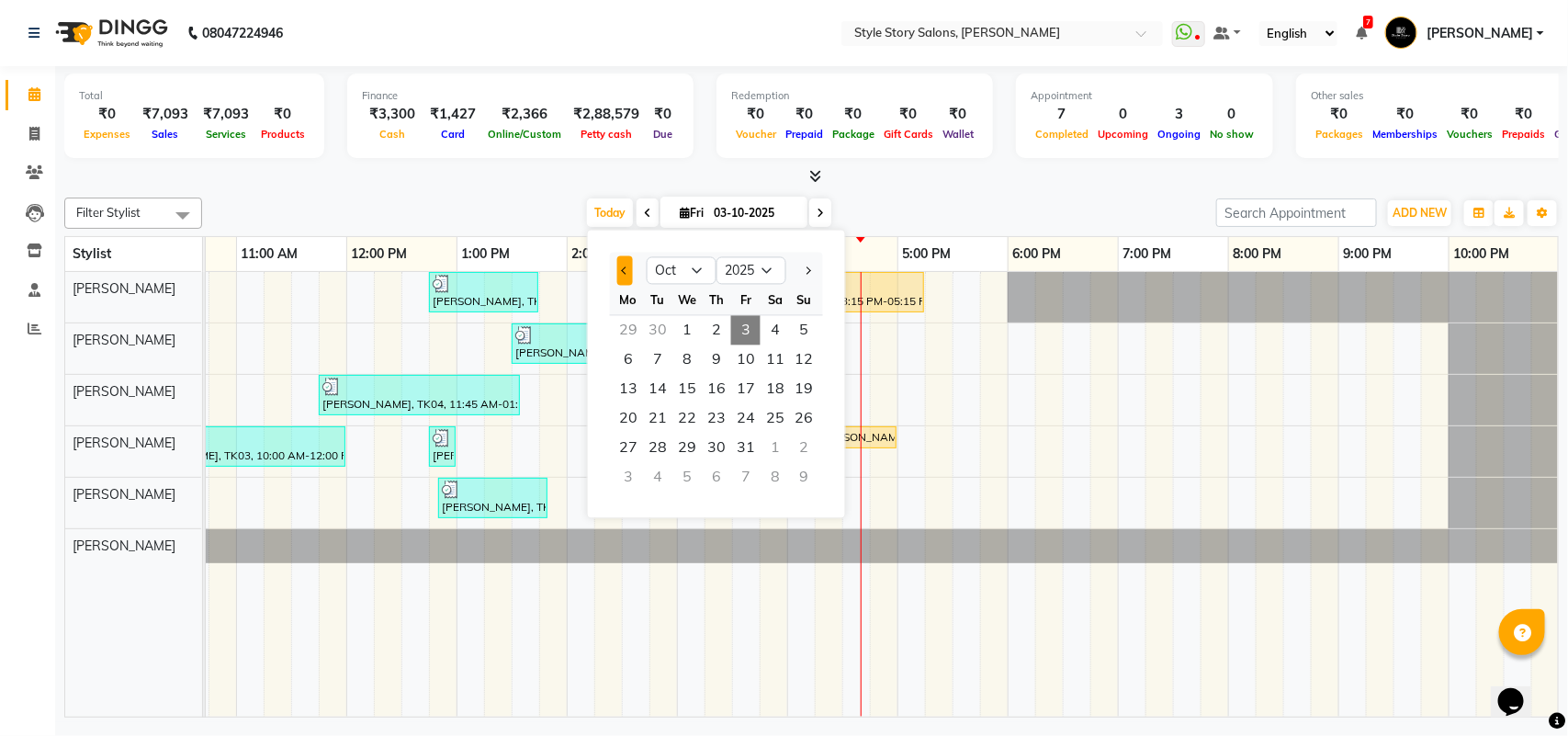
click at [629, 272] on button "Previous month" at bounding box center [625, 271] width 16 height 29
select select "8"
click at [774, 354] on span "9" at bounding box center [776, 360] width 29 height 29
type input "[DATE]"
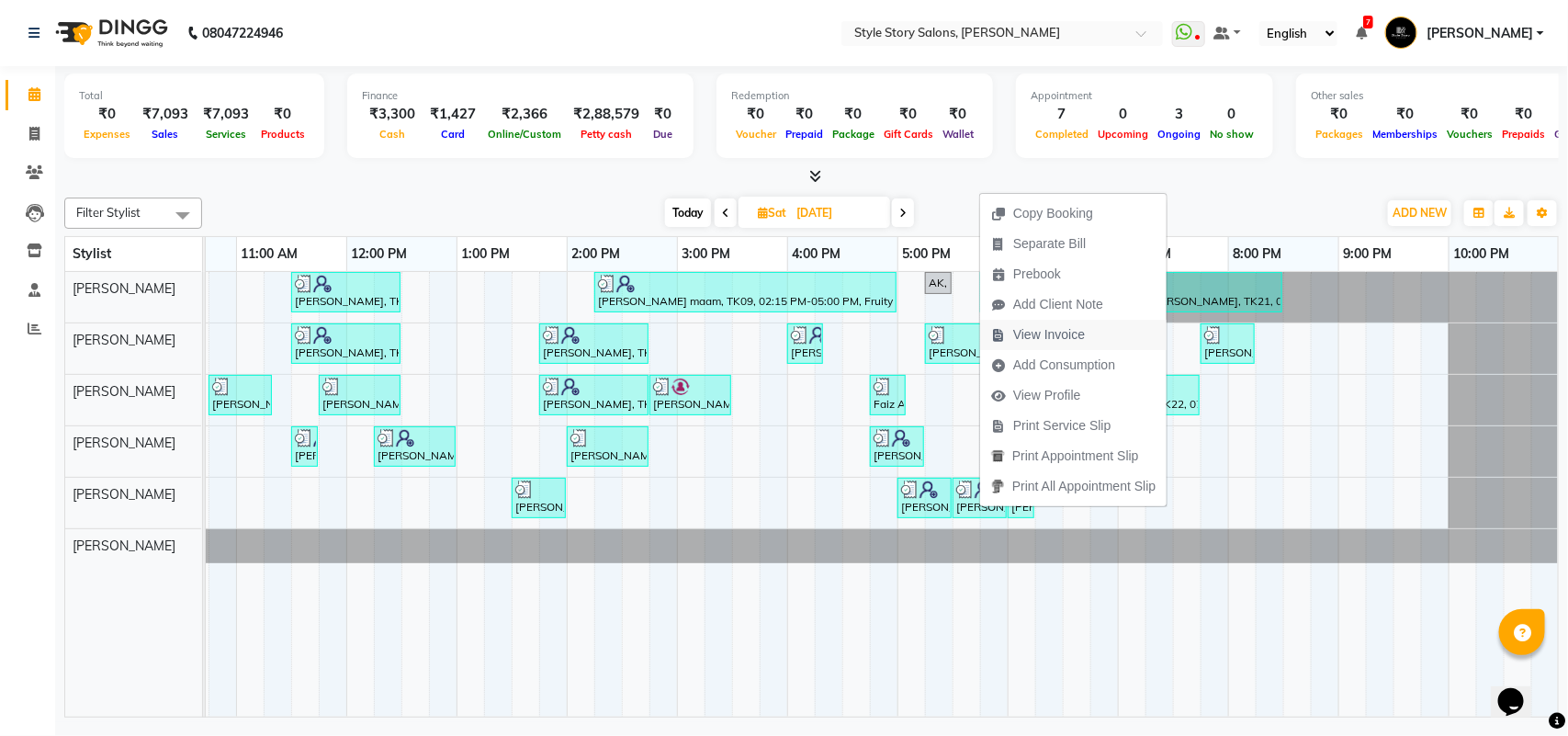
click at [1057, 332] on span "View Invoice" at bounding box center [1049, 335] width 71 height 20
